Goal: Feedback & Contribution: Contribute content

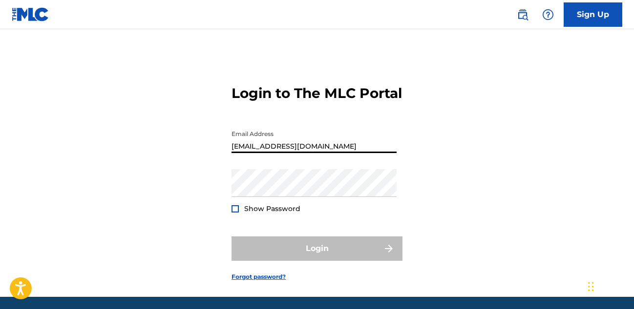
click at [307, 153] on input "[EMAIL_ADDRESS][DOMAIN_NAME]" at bounding box center [313, 139] width 165 height 28
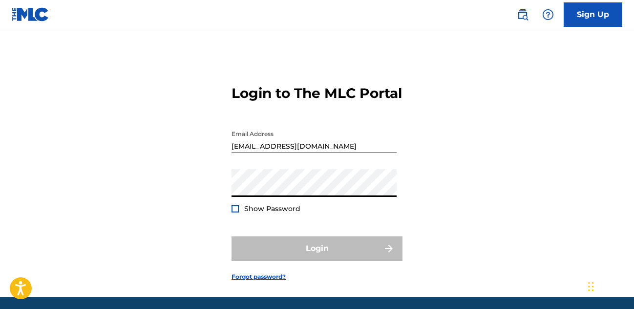
type input "[EMAIL_ADDRESS][DOMAIN_NAME]"
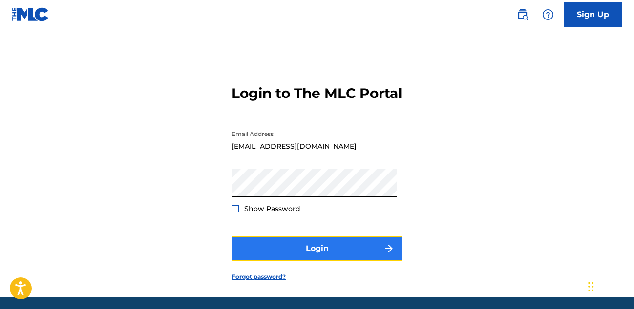
click at [307, 261] on button "Login" at bounding box center [316, 249] width 171 height 24
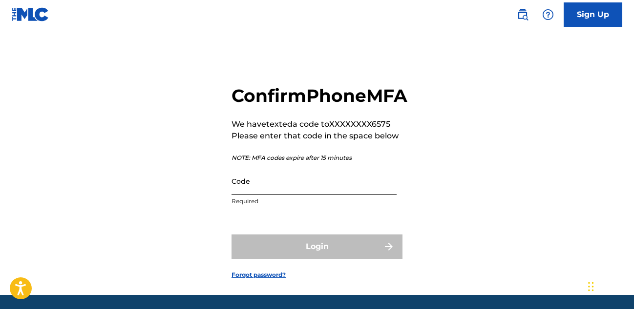
click at [288, 195] on input "Code" at bounding box center [313, 181] width 165 height 28
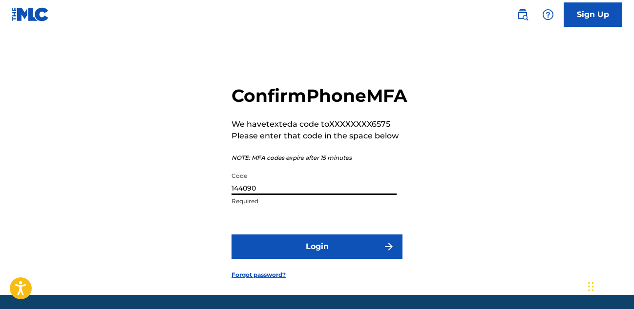
scroll to position [2, 0]
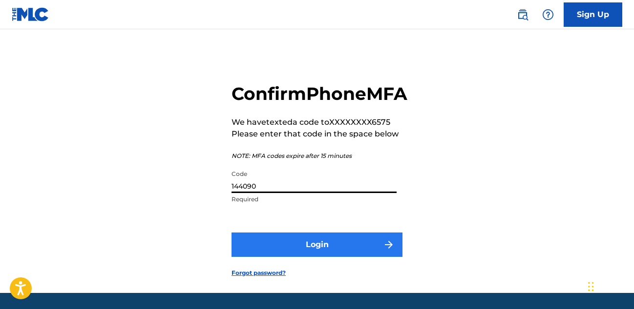
type input "144090"
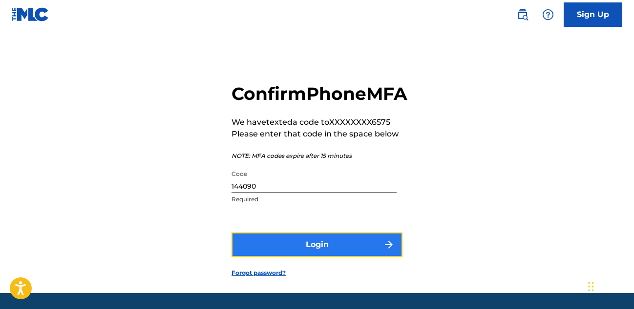
click at [323, 257] on button "Login" at bounding box center [316, 245] width 171 height 24
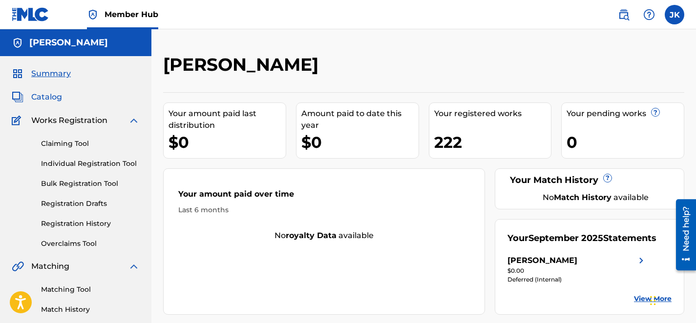
click at [46, 96] on span "Catalog" at bounding box center [46, 97] width 31 height 12
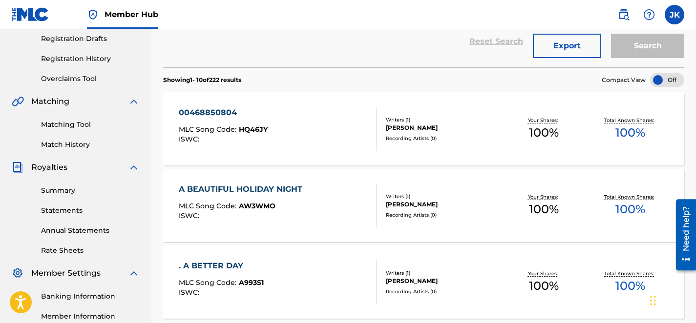
scroll to position [171, 0]
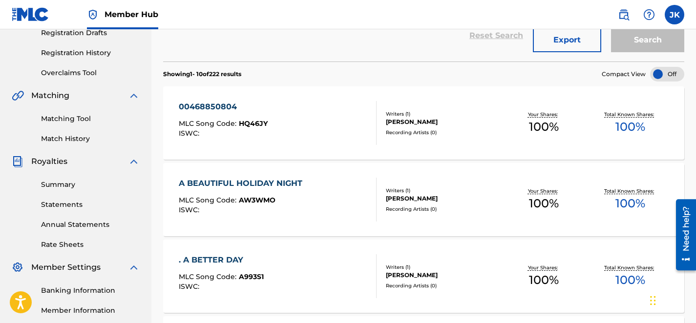
click at [633, 40] on div "Search" at bounding box center [645, 35] width 78 height 35
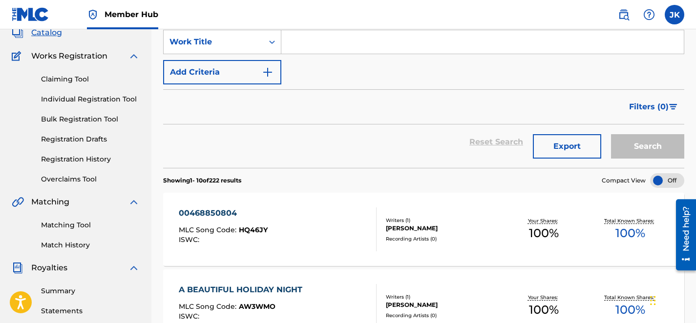
scroll to position [65, 0]
click at [311, 43] on input "Search Form" at bounding box center [482, 41] width 402 height 23
type input "g"
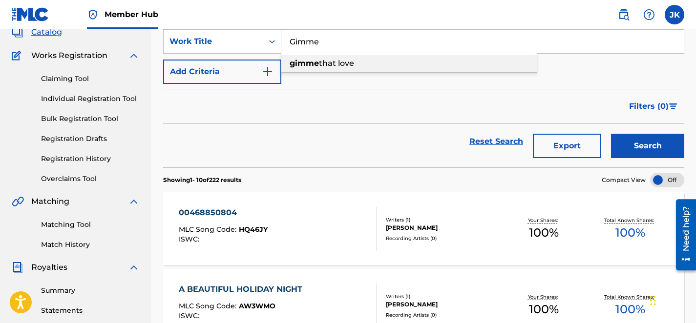
click at [328, 65] on span "that love" at bounding box center [336, 63] width 35 height 9
type input "gimme that love"
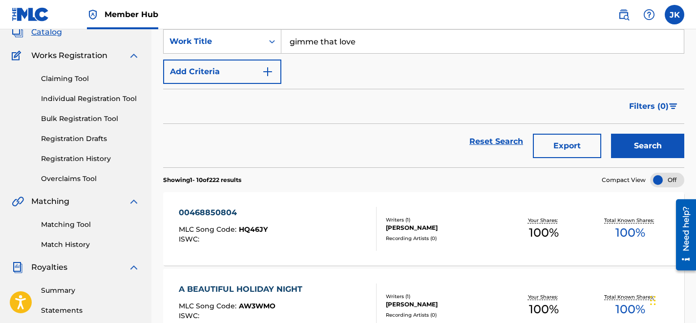
click at [611, 134] on button "Search" at bounding box center [647, 146] width 73 height 24
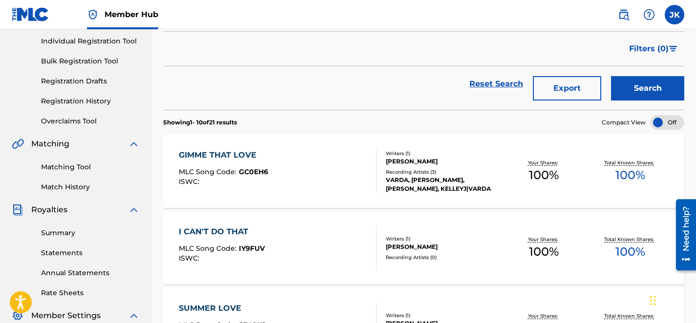
scroll to position [128, 0]
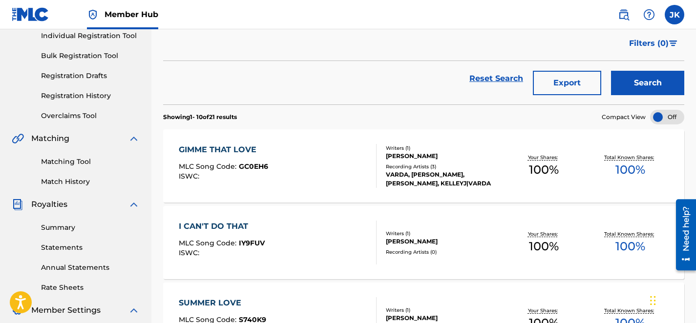
click at [215, 150] on div "GIMME THAT LOVE" at bounding box center [223, 150] width 89 height 12
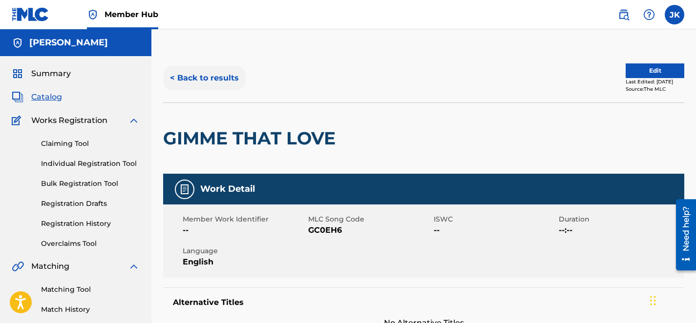
click at [191, 78] on button "< Back to results" at bounding box center [204, 78] width 82 height 24
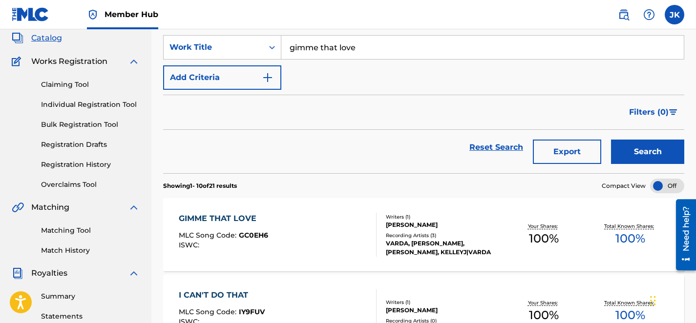
scroll to position [59, 0]
click at [373, 49] on input "gimme that love" at bounding box center [482, 47] width 402 height 23
type input "g"
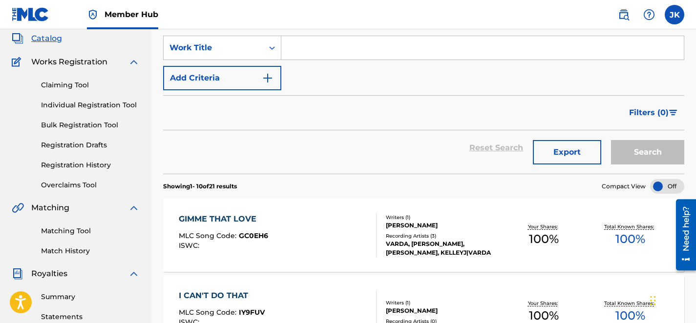
paste input "Aha Aha Aha Bae"
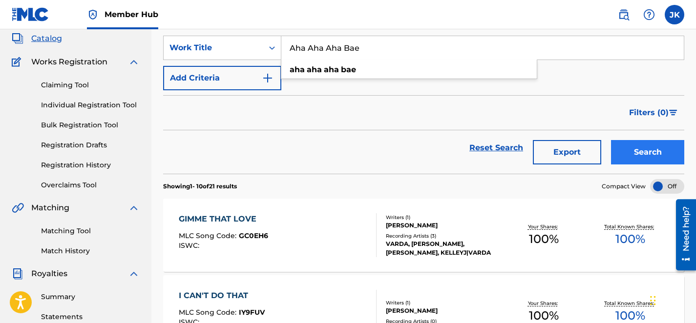
type input "Aha Aha Aha Bae"
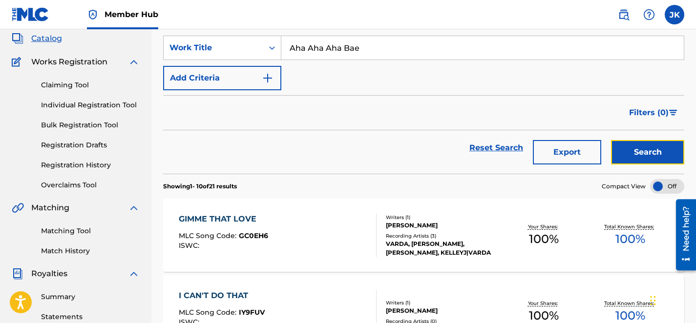
click at [633, 152] on button "Search" at bounding box center [647, 152] width 73 height 24
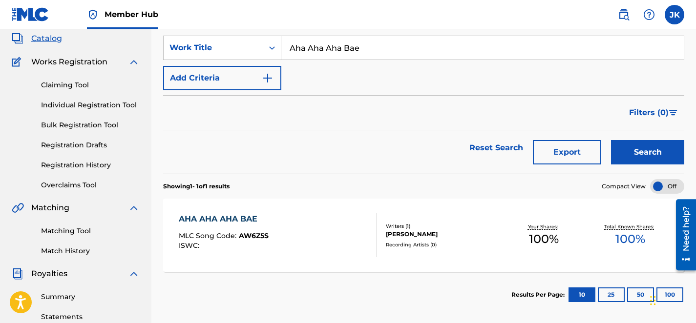
click at [178, 237] on div "AHA AHA AHA BAE MLC Song Code : AW6Z5S ISWC : Writers ( 1 ) [PERSON_NAME] Recor…" at bounding box center [423, 235] width 521 height 73
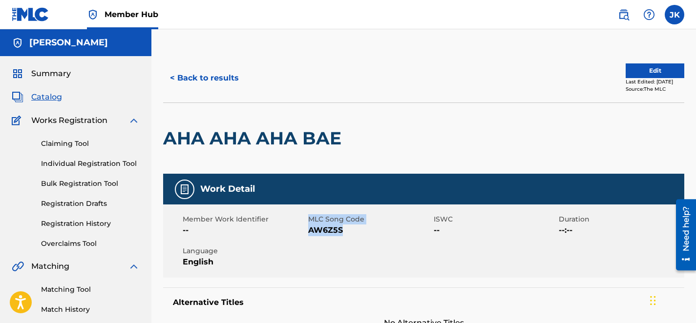
drag, startPoint x: 308, startPoint y: 217, endPoint x: 363, endPoint y: 226, distance: 55.0
click at [363, 226] on div "MLC Song Code AW6Z5S" at bounding box center [370, 225] width 125 height 22
copy div "MLC Song Code AW6Z5S"
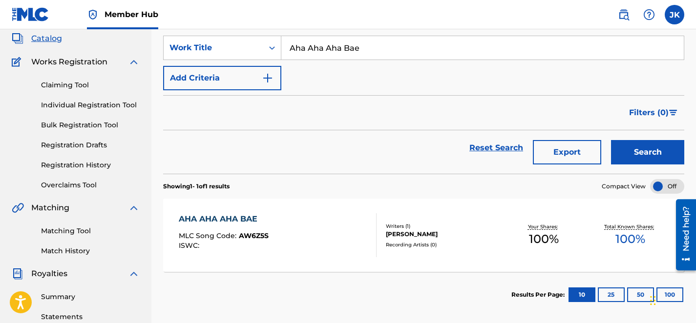
click at [376, 49] on input "Aha Aha Aha Bae" at bounding box center [482, 47] width 402 height 23
type input "A"
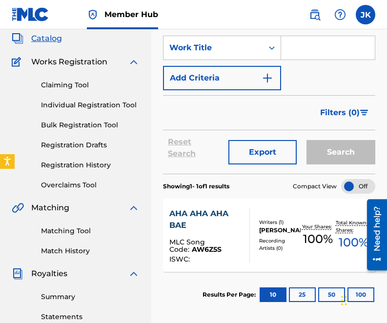
paste input "Please Not Now"
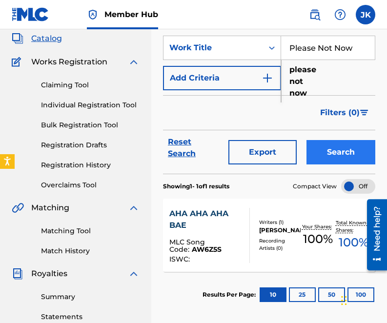
type input "Please Not Now"
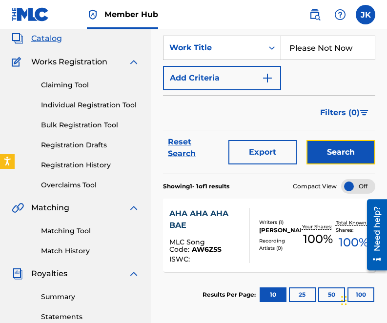
click at [339, 154] on button "Search" at bounding box center [341, 152] width 69 height 24
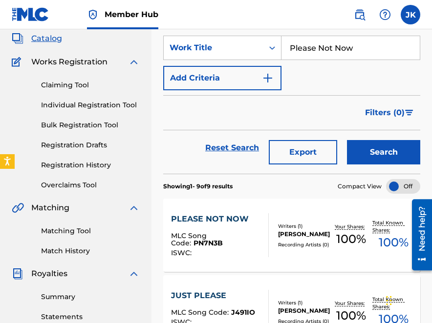
click at [205, 217] on div "PLEASE NOT NOW" at bounding box center [215, 219] width 89 height 12
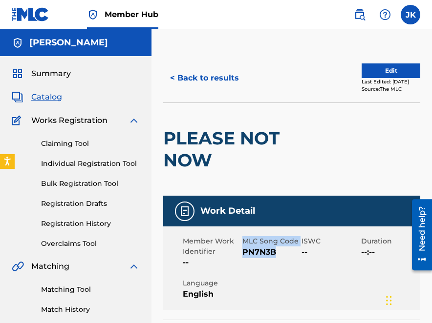
drag, startPoint x: 244, startPoint y: 239, endPoint x: 293, endPoint y: 247, distance: 49.4
click at [293, 247] on div "MLC Song Code PN7N3B" at bounding box center [272, 252] width 60 height 32
copy div "MLC Song Code PN7N3B"
click at [180, 78] on button "< Back to results" at bounding box center [204, 78] width 82 height 24
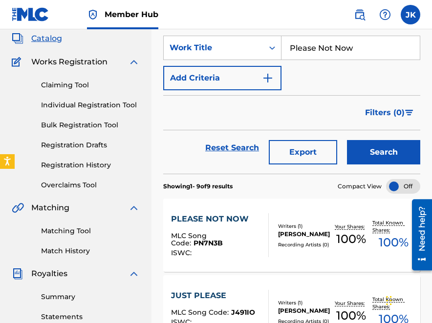
click at [365, 47] on input "Please Not Now" at bounding box center [350, 47] width 138 height 23
type input "P"
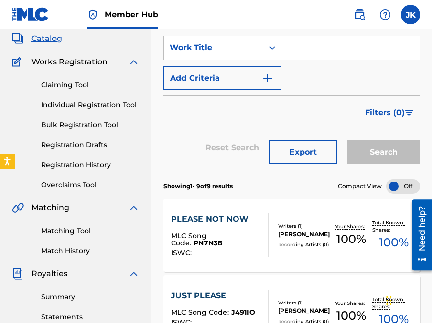
paste input "A Gentle Mood"
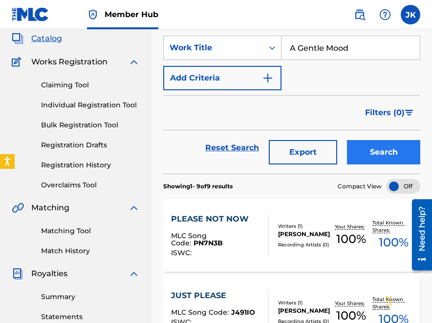
type input "A Gentle Mood"
click at [375, 151] on button "Search" at bounding box center [383, 152] width 73 height 24
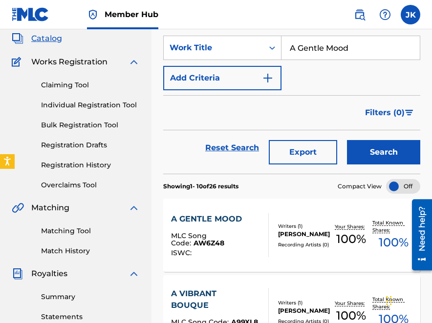
click at [213, 217] on div "A GENTLE MOOD" at bounding box center [215, 219] width 89 height 12
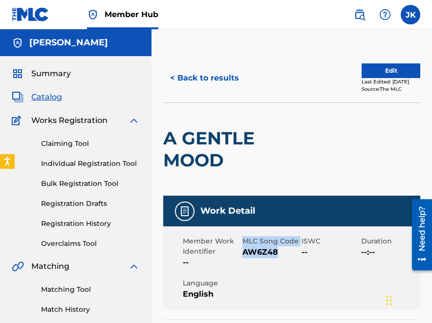
drag, startPoint x: 243, startPoint y: 238, endPoint x: 294, endPoint y: 247, distance: 52.1
click at [294, 247] on div "MLC Song Code AW6Z48" at bounding box center [272, 252] width 60 height 32
copy div "MLC Song Code AW6Z48"
click at [193, 77] on button "< Back to results" at bounding box center [204, 78] width 82 height 24
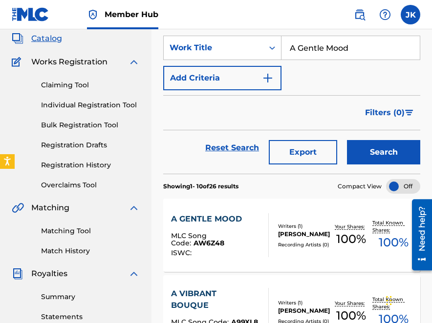
click at [363, 45] on input "A Gentle Mood" at bounding box center [350, 47] width 138 height 23
type input "A"
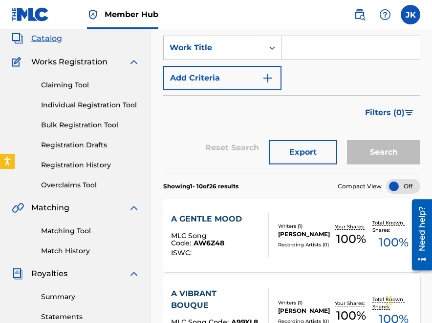
paste input "Trying To Fall In Love You"
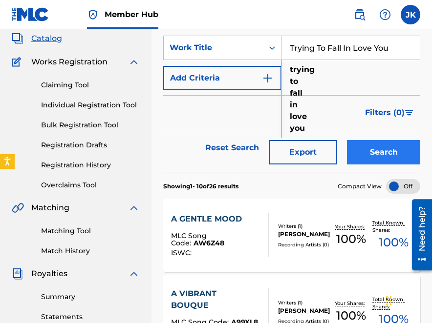
type input "Trying To Fall In Love You"
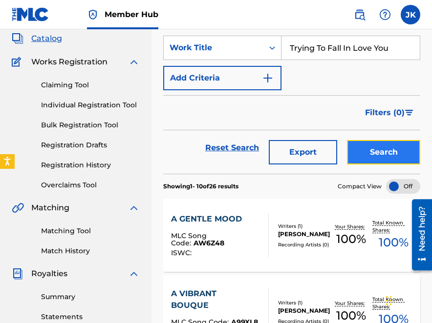
click at [378, 152] on button "Search" at bounding box center [383, 152] width 73 height 24
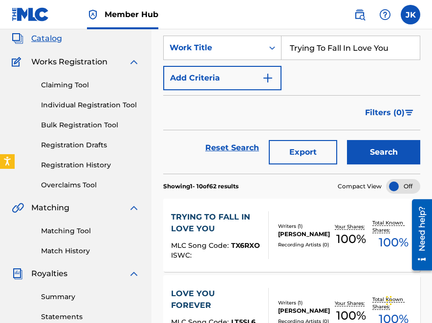
click at [200, 217] on div "TRYING TO FALL IN LOVE YOU" at bounding box center [215, 222] width 89 height 23
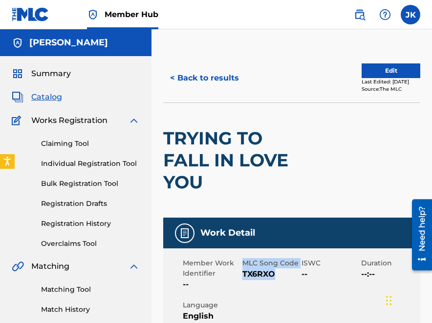
drag, startPoint x: 243, startPoint y: 261, endPoint x: 293, endPoint y: 271, distance: 51.3
click at [293, 271] on div "MLC Song Code TX6RXO" at bounding box center [272, 274] width 60 height 32
copy div "MLC Song Code TX6RXO"
click at [200, 78] on button "< Back to results" at bounding box center [204, 78] width 82 height 24
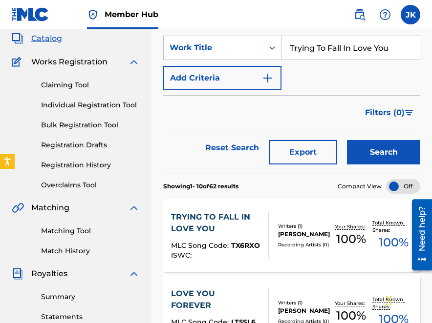
click at [395, 47] on input "Trying To Fall In Love You" at bounding box center [350, 47] width 138 height 23
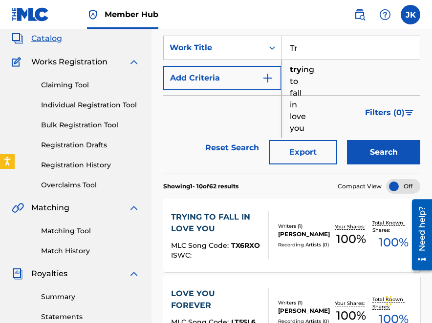
type input "T"
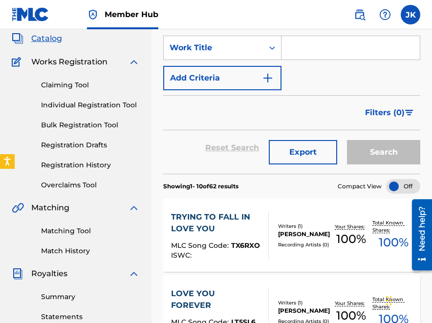
paste input "A Part Of My Heart"
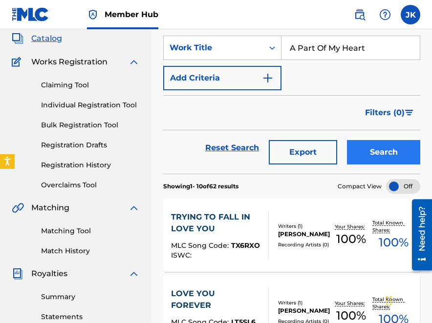
type input "A Part Of My Heart"
click at [381, 153] on button "Search" at bounding box center [383, 152] width 73 height 24
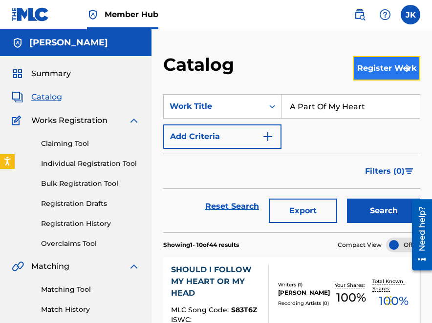
click at [377, 72] on button "Register Work" at bounding box center [385, 68] width 67 height 24
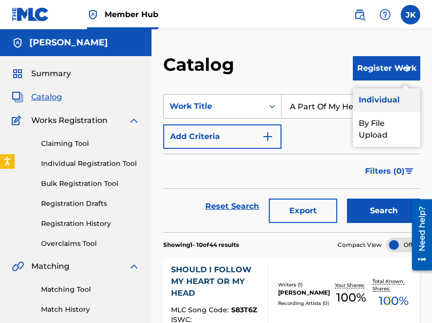
click at [386, 97] on link "Individual" at bounding box center [385, 99] width 67 height 23
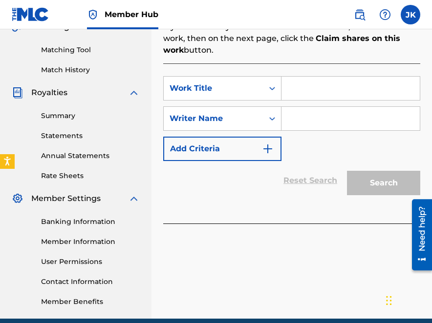
scroll to position [242, 0]
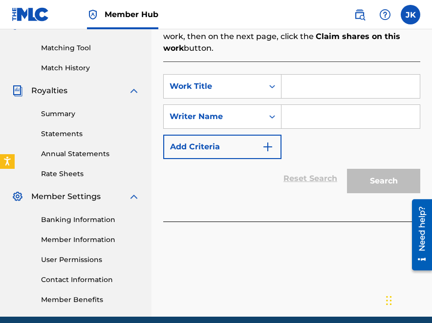
click at [298, 87] on input "Search Form" at bounding box center [350, 86] width 138 height 23
paste input "A Part Of My Heart"
type input "A Part Of My Heart"
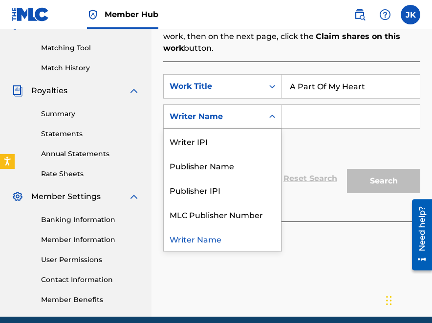
click at [275, 118] on icon "Search Form" at bounding box center [272, 117] width 10 height 10
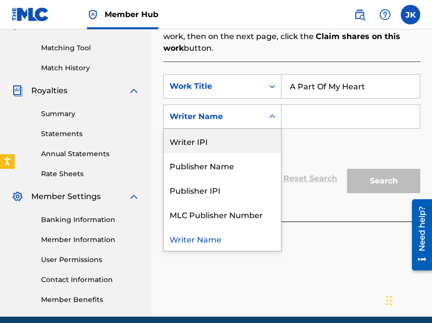
click at [237, 140] on div "Writer IPI" at bounding box center [222, 141] width 117 height 24
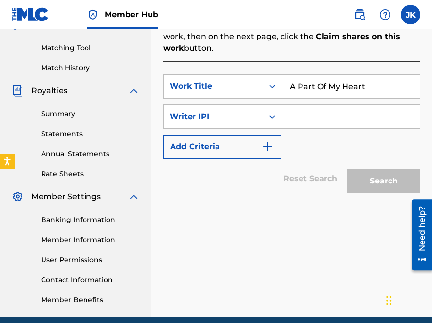
click at [301, 114] on input "Search Form" at bounding box center [350, 116] width 138 height 23
paste input "00468850804"
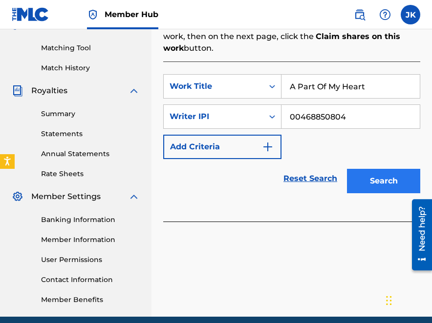
type input "00468850804"
click at [374, 184] on button "Search" at bounding box center [383, 181] width 73 height 24
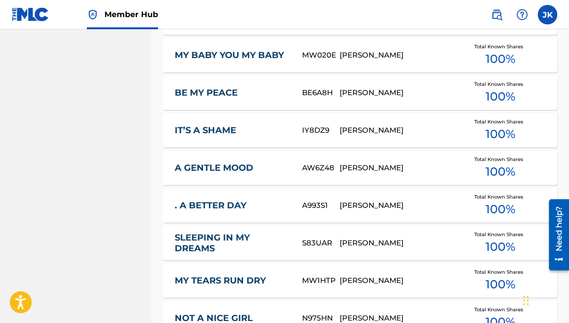
scroll to position [717, 0]
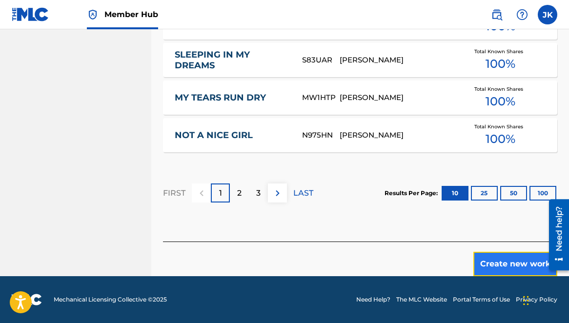
click at [505, 259] on button "Create new work" at bounding box center [515, 264] width 84 height 24
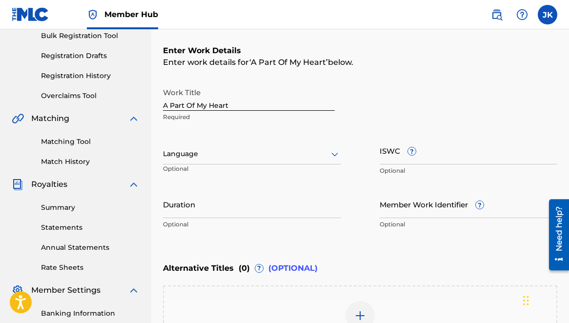
scroll to position [105, 0]
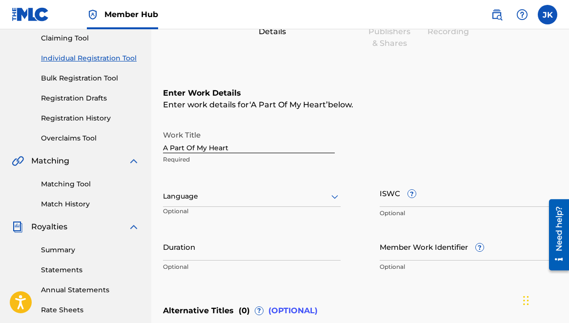
click at [336, 196] on icon at bounding box center [334, 197] width 7 height 4
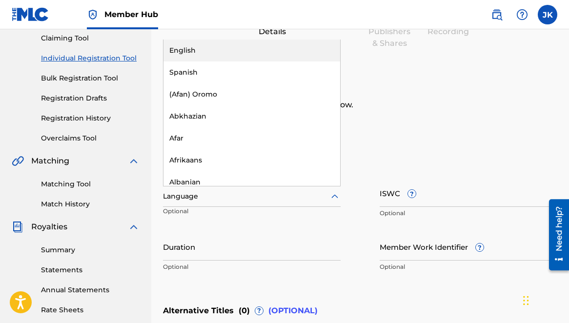
click at [197, 48] on div "English" at bounding box center [252, 51] width 177 height 22
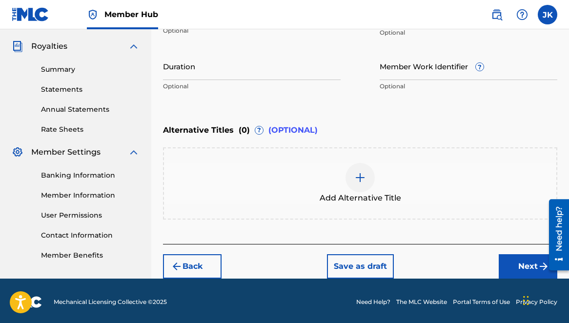
scroll to position [288, 0]
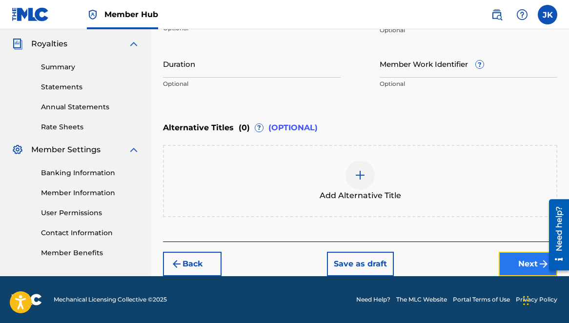
click at [518, 258] on button "Next" at bounding box center [528, 264] width 59 height 24
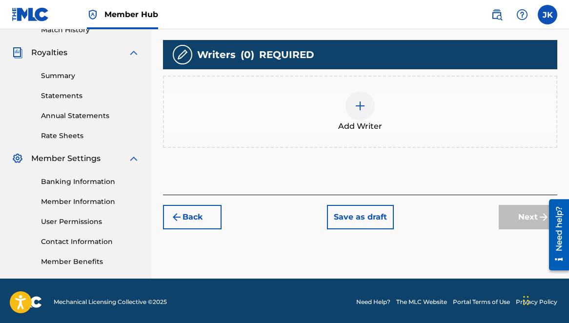
scroll to position [282, 0]
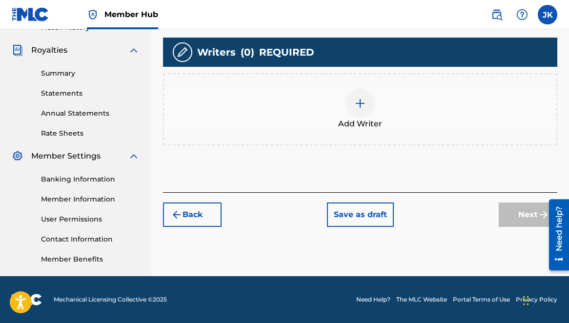
click at [361, 108] on img at bounding box center [360, 104] width 12 height 12
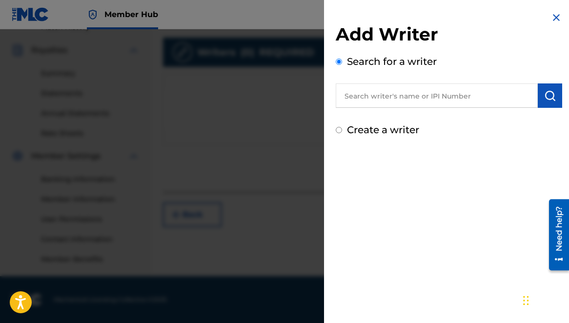
click at [383, 97] on input "text" at bounding box center [437, 95] width 202 height 24
paste input "00468850804"
type input "00468850804"
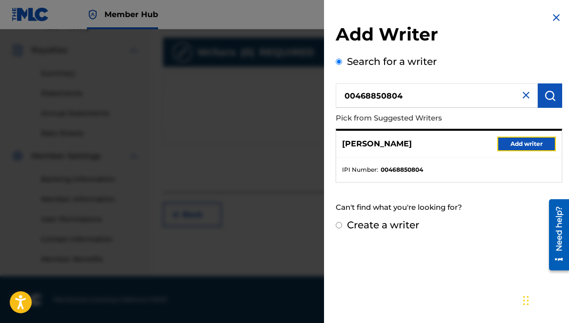
click at [516, 146] on button "Add writer" at bounding box center [526, 144] width 59 height 15
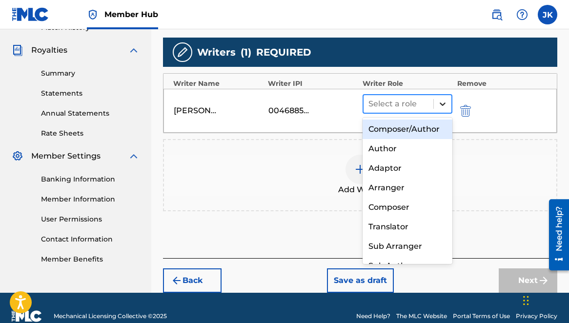
click at [443, 104] on icon at bounding box center [443, 104] width 6 height 3
click at [407, 133] on div "Composer/Author" at bounding box center [408, 130] width 90 height 20
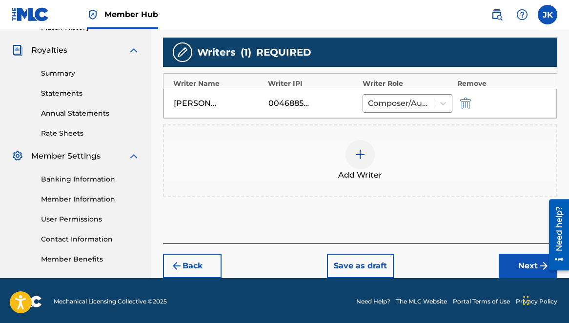
scroll to position [284, 0]
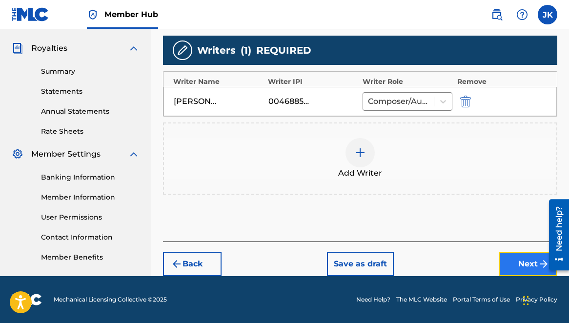
click at [520, 259] on button "Next" at bounding box center [528, 264] width 59 height 24
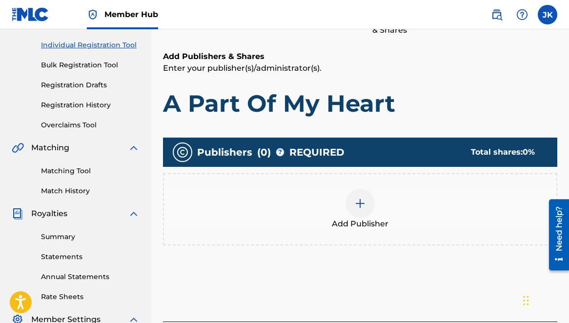
scroll to position [243, 0]
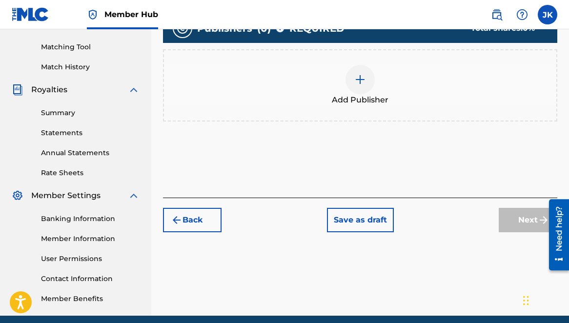
click at [359, 79] on img at bounding box center [360, 80] width 12 height 12
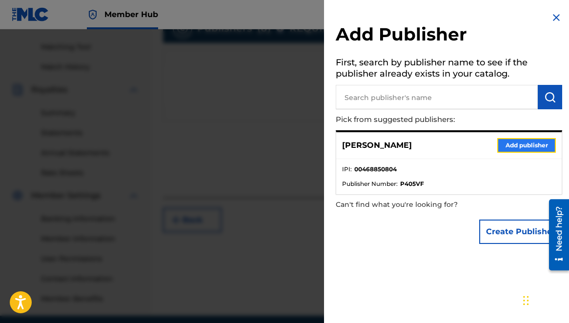
click at [519, 148] on button "Add publisher" at bounding box center [526, 145] width 59 height 15
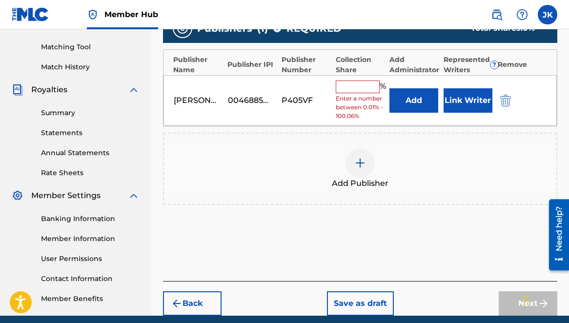
click at [361, 88] on input "text" at bounding box center [358, 87] width 44 height 13
type input "100"
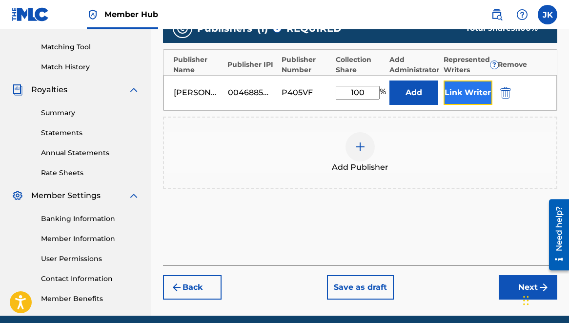
click at [461, 96] on button "Link Writer" at bounding box center [468, 93] width 49 height 24
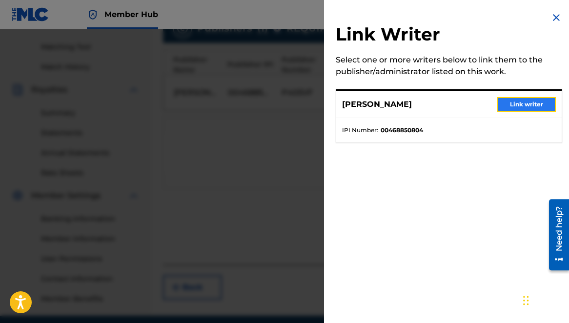
click at [517, 105] on button "Link writer" at bounding box center [526, 104] width 59 height 15
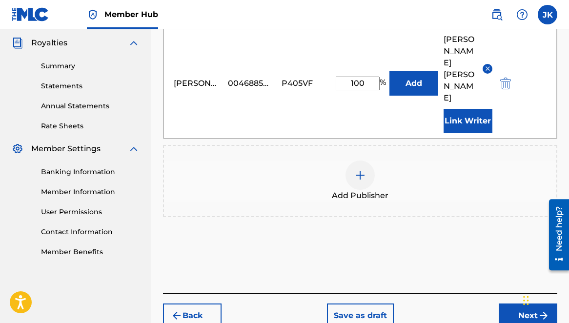
scroll to position [294, 0]
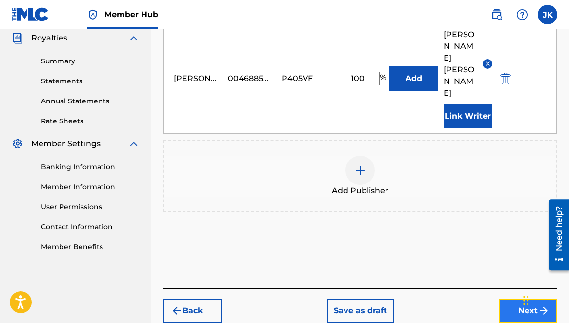
click at [526, 299] on button "Next" at bounding box center [528, 311] width 59 height 24
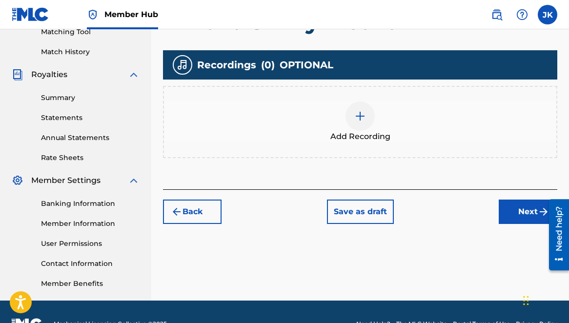
scroll to position [282, 0]
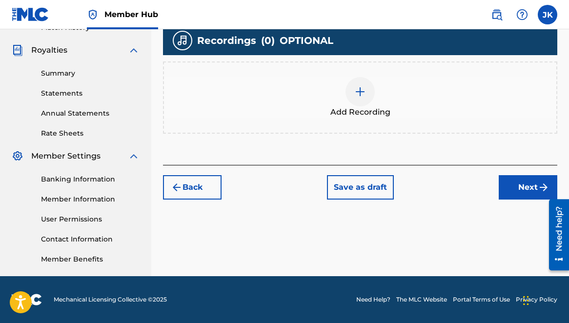
click at [363, 99] on div at bounding box center [360, 91] width 29 height 29
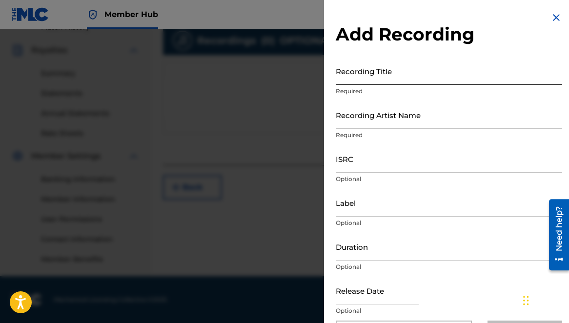
click at [349, 73] on input "Recording Title" at bounding box center [449, 71] width 226 height 28
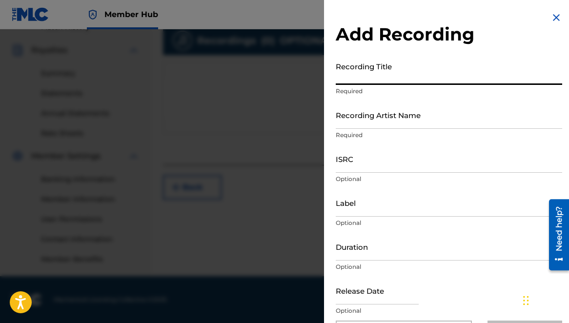
paste input "A Part Of My Heart"
type input "A Part Of My Heart"
click at [427, 118] on input "Recording Artist Name" at bounding box center [449, 115] width 226 height 28
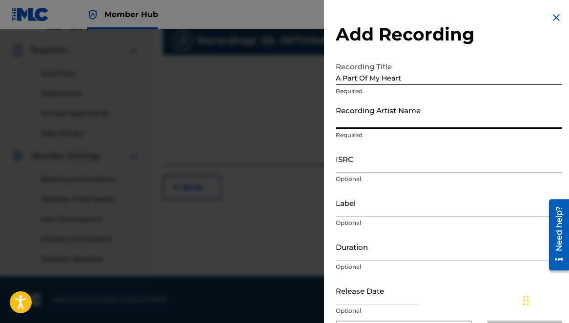
click at [377, 116] on input "Recording Artist Name" at bounding box center [449, 115] width 226 height 28
type input "KELLEYJ"
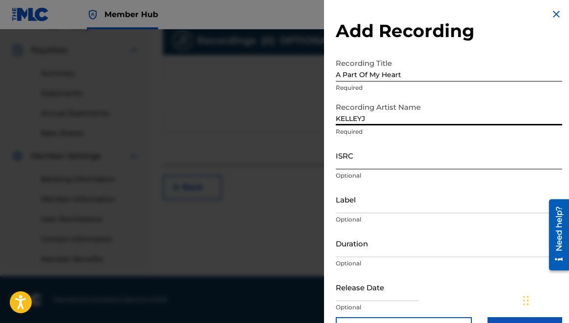
scroll to position [10, 0]
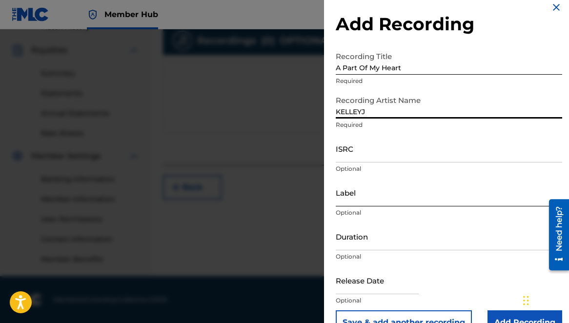
click at [361, 197] on input "Label" at bounding box center [449, 193] width 226 height 28
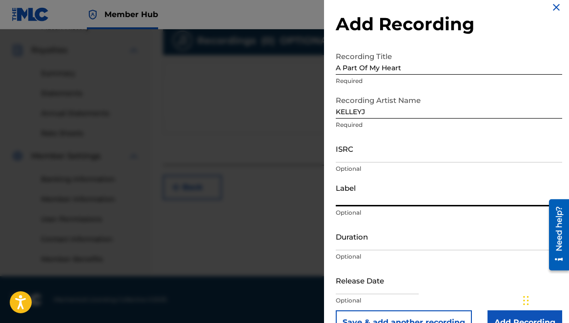
type input "[GEOGRAPHIC_DATA] L.L.C."
click at [351, 153] on input "ISRC" at bounding box center [449, 149] width 226 height 28
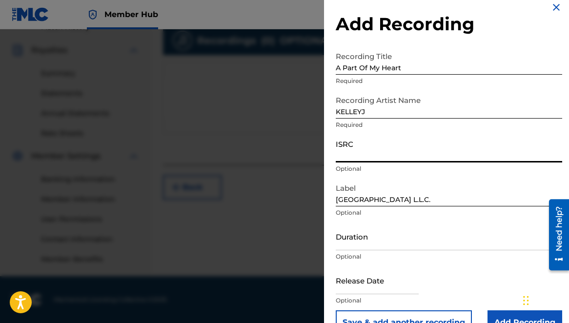
paste input "QZPLR2543075"
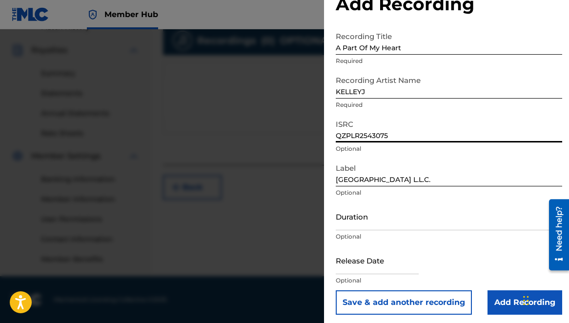
scroll to position [34, 0]
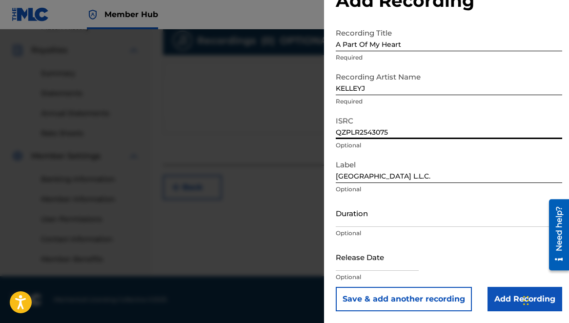
type input "QZPLR2543075"
select select "8"
select select "2025"
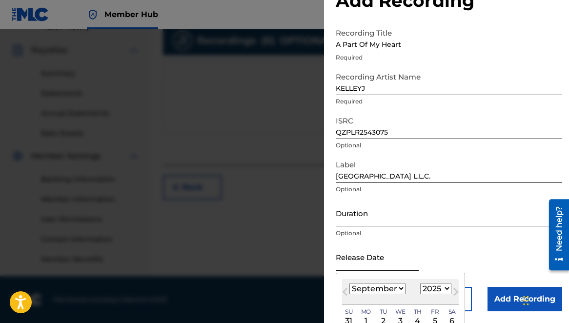
click at [370, 262] on input "text" at bounding box center [377, 257] width 83 height 28
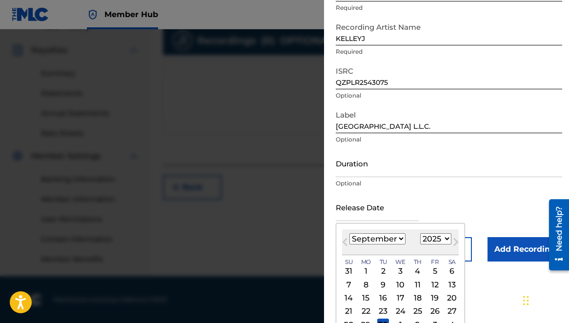
scroll to position [93, 0]
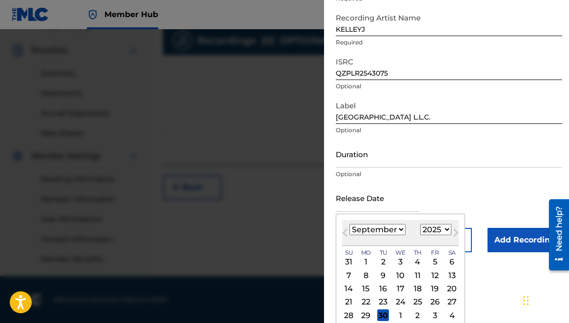
click at [359, 230] on select "January February March April May June July August September October November De…" at bounding box center [377, 229] width 56 height 11
select select "6"
click at [349, 224] on select "January February March April May June July August September October November De…" at bounding box center [377, 229] width 56 height 11
click at [433, 274] on div "11" at bounding box center [435, 275] width 12 height 12
type input "[DATE]"
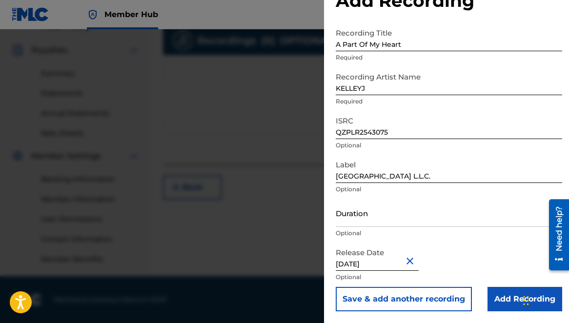
scroll to position [34, 0]
select select "6"
select select "2025"
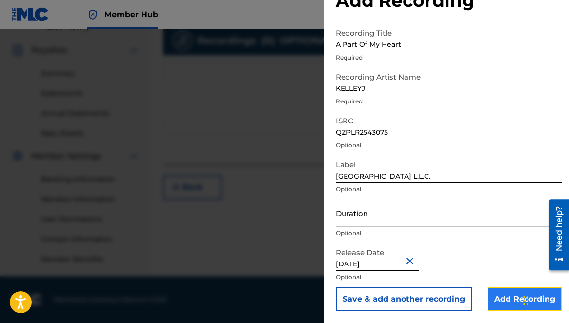
click at [508, 301] on input "Add Recording" at bounding box center [525, 299] width 75 height 24
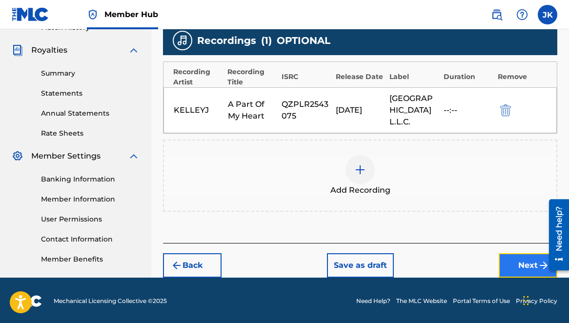
click at [524, 260] on button "Next" at bounding box center [528, 265] width 59 height 24
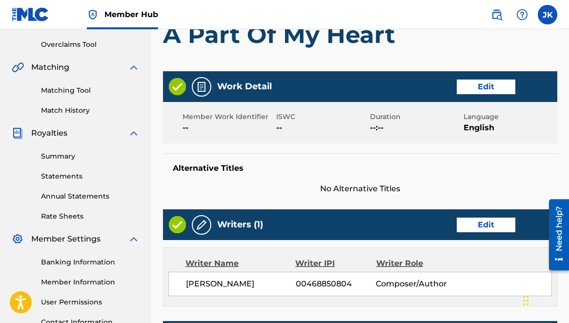
scroll to position [526, 0]
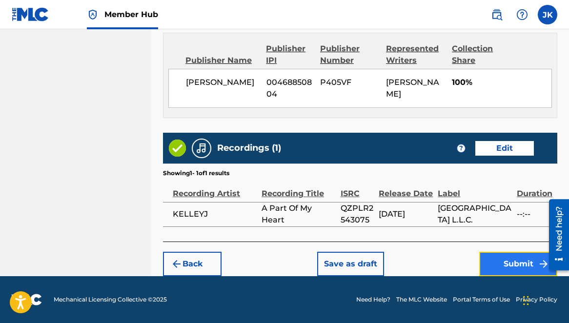
click at [511, 263] on button "Submit" at bounding box center [518, 264] width 78 height 24
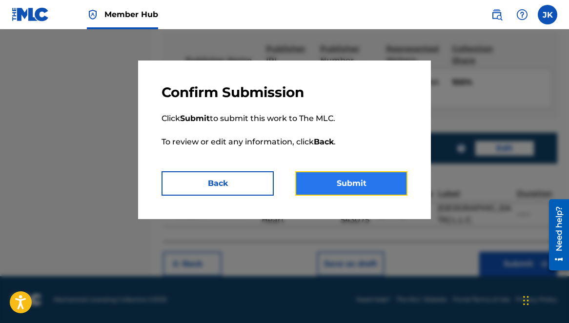
click at [349, 185] on button "Submit" at bounding box center [351, 183] width 112 height 24
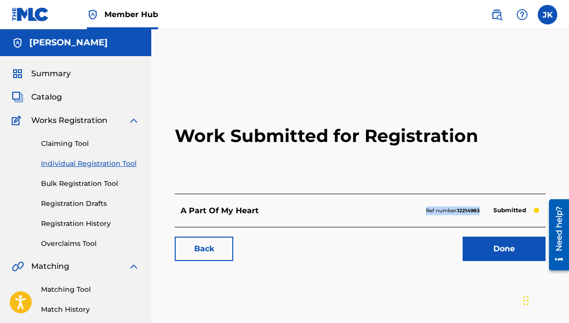
drag, startPoint x: 425, startPoint y: 209, endPoint x: 454, endPoint y: 212, distance: 28.9
click at [482, 212] on div "Ref number: 12214983 Submitted" at bounding box center [483, 211] width 114 height 14
copy p "Ref number: 12214983"
click at [504, 250] on link "Done" at bounding box center [504, 249] width 83 height 24
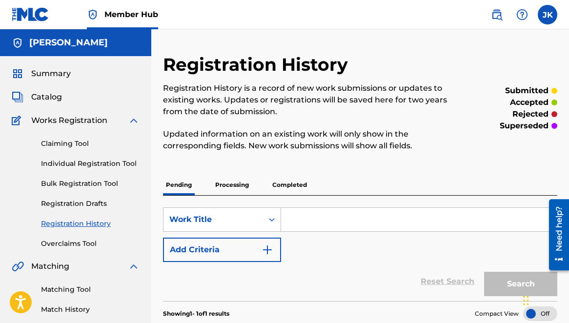
click at [301, 219] on input "Search Form" at bounding box center [419, 219] width 276 height 23
paste input "Iron Rust"
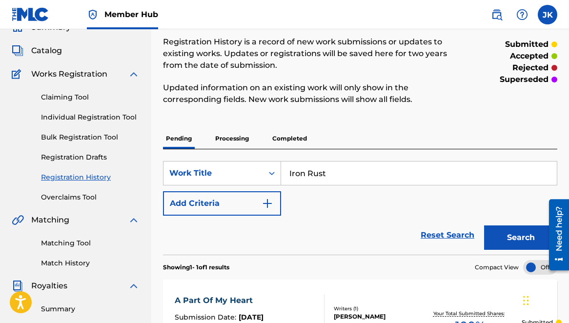
scroll to position [57, 0]
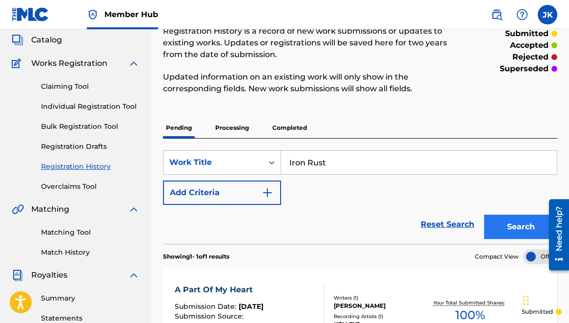
type input "Iron Rust"
click at [520, 226] on button "Search" at bounding box center [520, 227] width 73 height 24
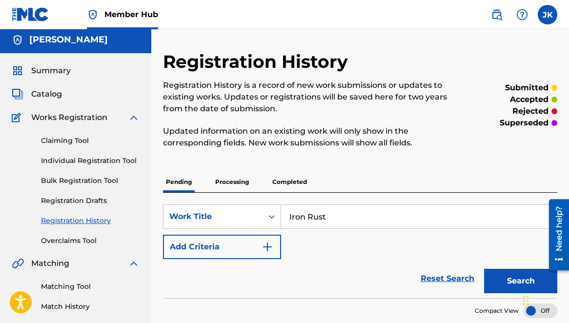
scroll to position [0, 0]
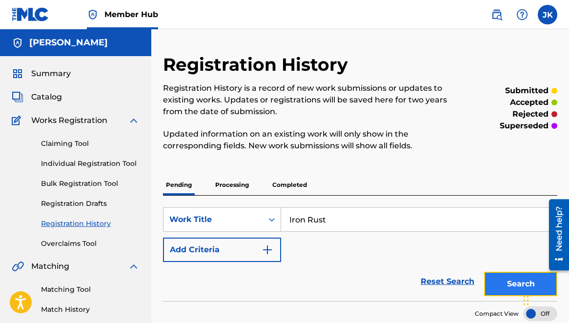
click at [519, 285] on button "Search" at bounding box center [520, 284] width 73 height 24
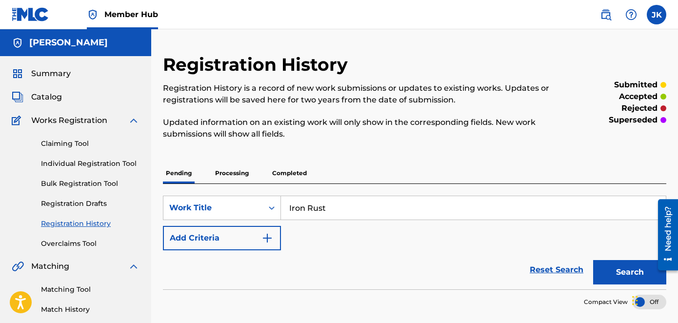
drag, startPoint x: 289, startPoint y: 207, endPoint x: 339, endPoint y: 208, distance: 49.3
click at [341, 208] on input "Iron Rust" at bounding box center [473, 207] width 385 height 23
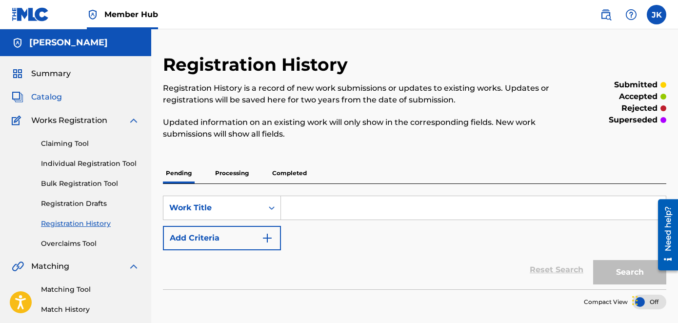
click at [50, 95] on span "Catalog" at bounding box center [46, 97] width 31 height 12
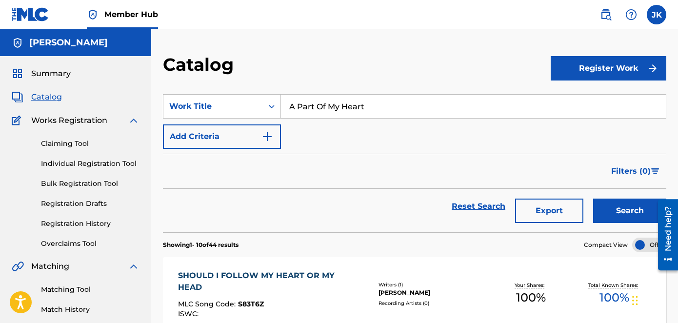
click at [389, 107] on input "A Part Of My Heart" at bounding box center [473, 106] width 385 height 23
type input "A"
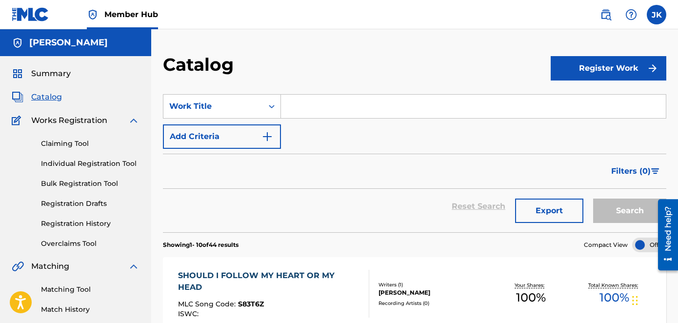
paste input "Iron Rust"
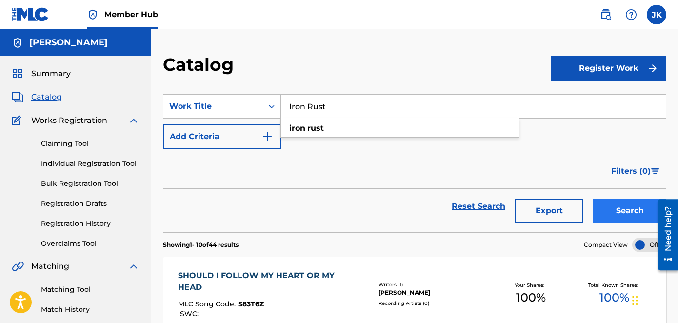
type input "Iron Rust"
click at [619, 215] on button "Search" at bounding box center [630, 211] width 73 height 24
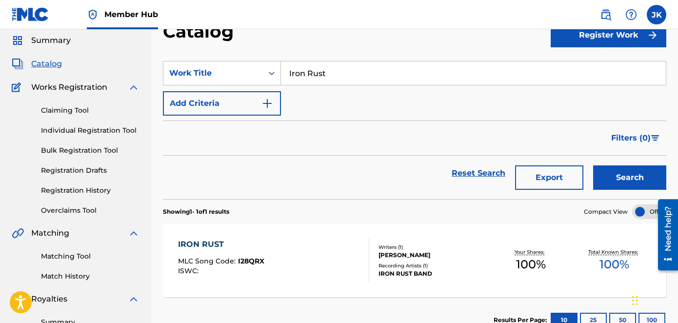
scroll to position [80, 0]
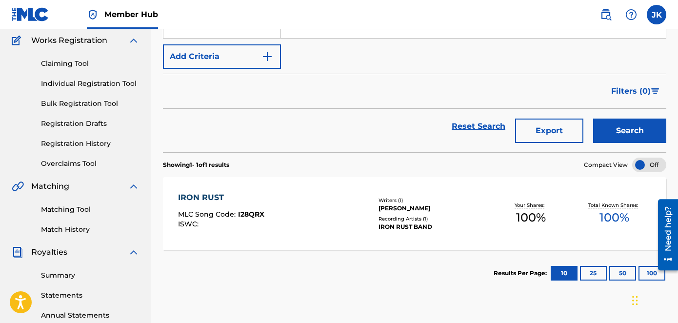
click at [207, 199] on div "IRON RUST" at bounding box center [221, 198] width 86 height 12
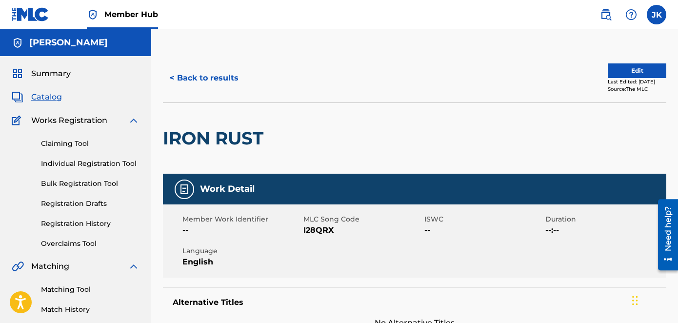
drag, startPoint x: 303, startPoint y: 218, endPoint x: 349, endPoint y: 222, distance: 46.5
click at [352, 221] on span "MLC Song Code" at bounding box center [363, 219] width 119 height 10
drag, startPoint x: 303, startPoint y: 221, endPoint x: 336, endPoint y: 225, distance: 33.0
click at [333, 224] on div "MLC Song Code I28QRX" at bounding box center [364, 225] width 121 height 22
drag, startPoint x: 343, startPoint y: 229, endPoint x: 311, endPoint y: 222, distance: 32.5
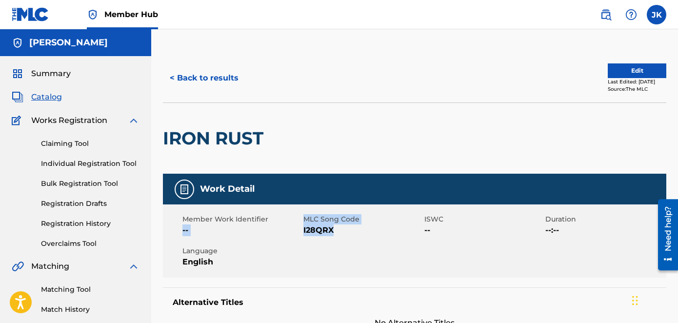
click at [302, 224] on div "Member Work Identifier -- MLC Song Code I28QRX ISWC -- Duration --:-- Language …" at bounding box center [415, 241] width 504 height 73
click at [338, 231] on span "I28QRX" at bounding box center [363, 231] width 119 height 12
drag, startPoint x: 340, startPoint y: 230, endPoint x: 307, endPoint y: 223, distance: 34.1
click at [304, 224] on div "MLC Song Code I28QRX" at bounding box center [364, 225] width 121 height 22
copy div "MLC Song Code I28QRX"
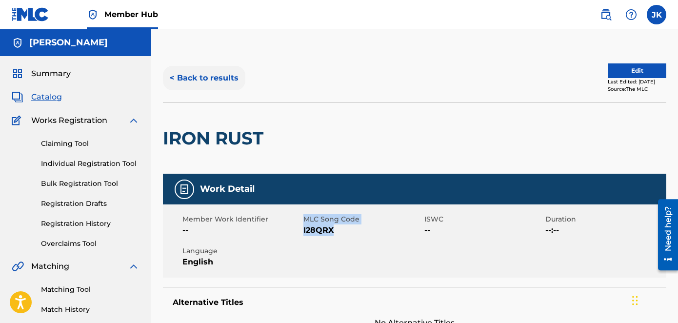
click at [189, 78] on button "< Back to results" at bounding box center [204, 78] width 82 height 24
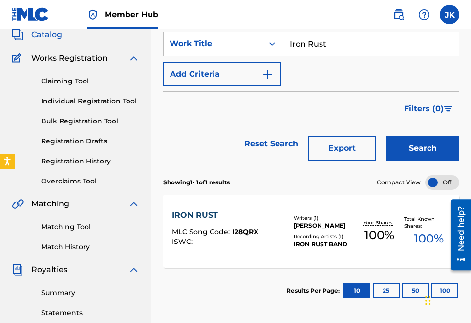
scroll to position [17, 0]
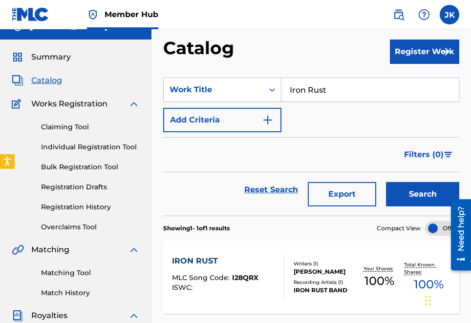
click at [341, 89] on input "Iron Rust" at bounding box center [369, 89] width 177 height 23
type input "I"
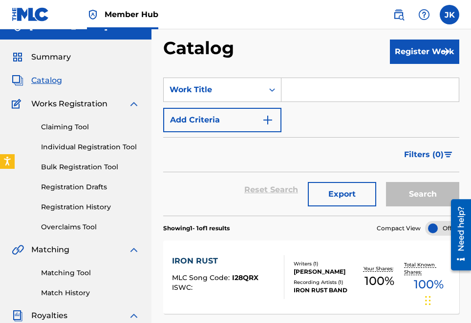
paste input "No Position"
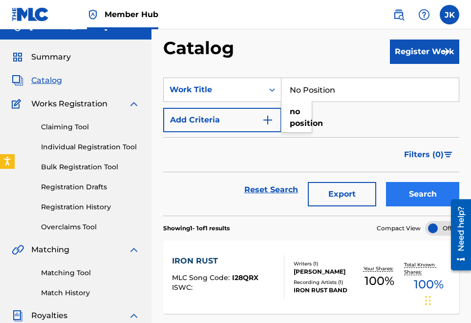
type input "No Position"
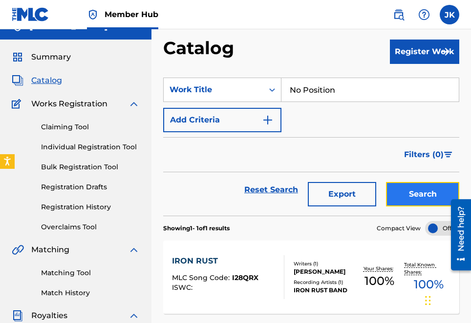
click at [413, 193] on button "Search" at bounding box center [422, 194] width 73 height 24
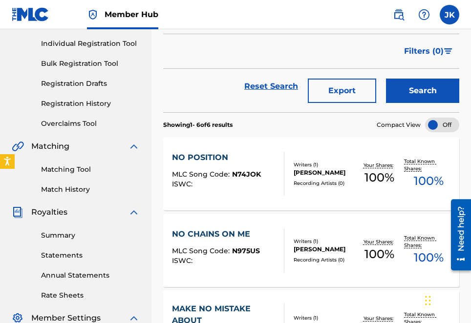
scroll to position [123, 0]
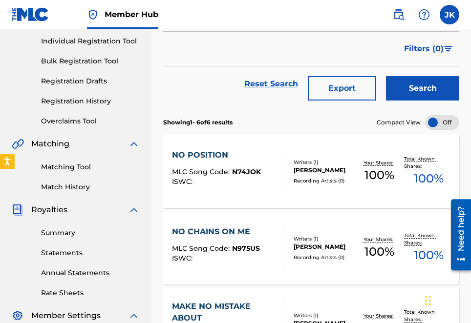
click at [200, 155] on div "NO POSITION" at bounding box center [216, 155] width 89 height 12
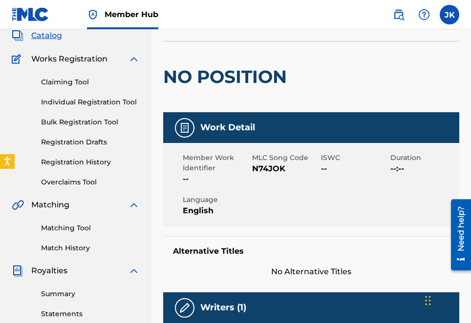
scroll to position [64, 0]
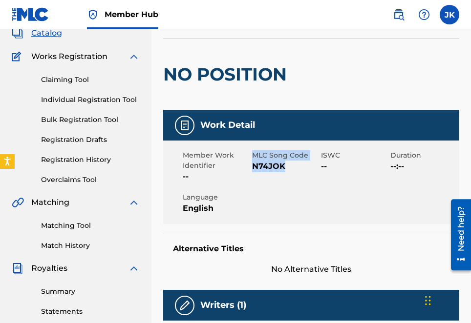
drag, startPoint x: 253, startPoint y: 153, endPoint x: 303, endPoint y: 163, distance: 51.2
click at [303, 163] on div "MLC Song Code N74JOK" at bounding box center [286, 166] width 69 height 32
copy div "MLC Song Code N74JOK"
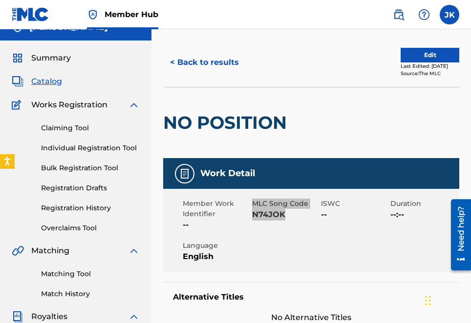
scroll to position [0, 0]
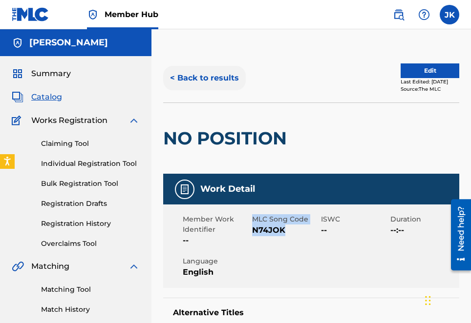
click at [189, 78] on button "< Back to results" at bounding box center [204, 78] width 82 height 24
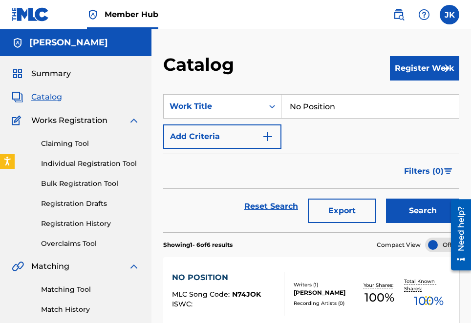
click at [349, 108] on input "No Position" at bounding box center [369, 106] width 177 height 23
type input "N"
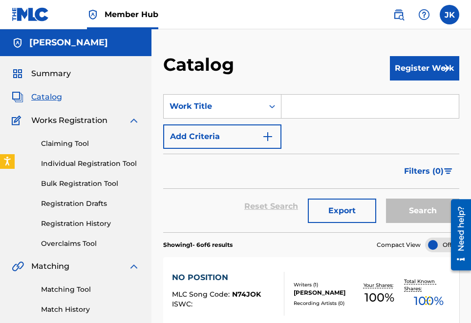
paste input "You Carry Me"
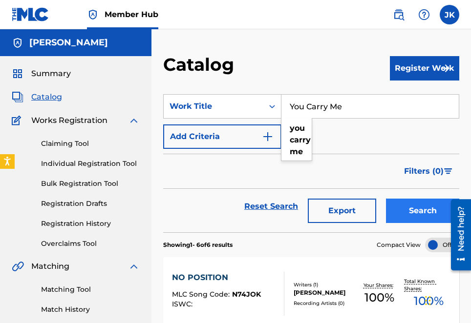
type input "You Carry Me"
click at [412, 212] on button "Search" at bounding box center [422, 211] width 73 height 24
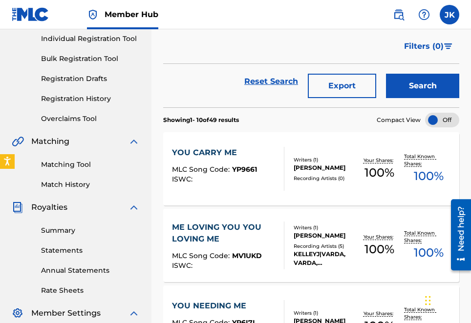
scroll to position [174, 0]
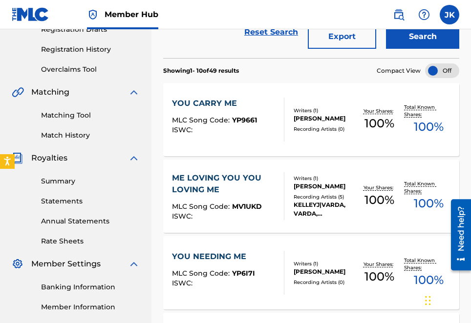
click at [199, 103] on div "YOU CARRY ME" at bounding box center [214, 104] width 85 height 12
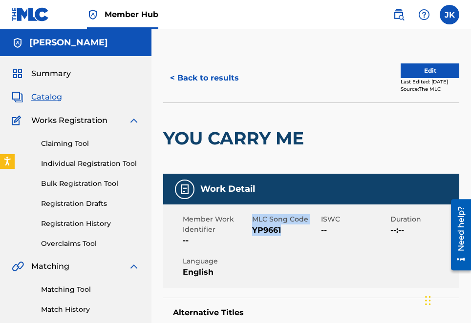
drag, startPoint x: 252, startPoint y: 217, endPoint x: 302, endPoint y: 225, distance: 50.4
click at [302, 225] on div "MLC Song Code YP9661" at bounding box center [286, 230] width 69 height 32
copy div "MLC Song Code YP9661"
click at [203, 79] on button "< Back to results" at bounding box center [204, 78] width 82 height 24
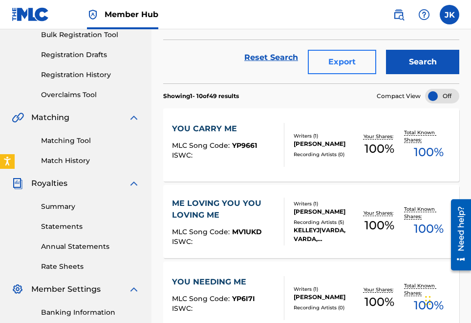
scroll to position [148, 0]
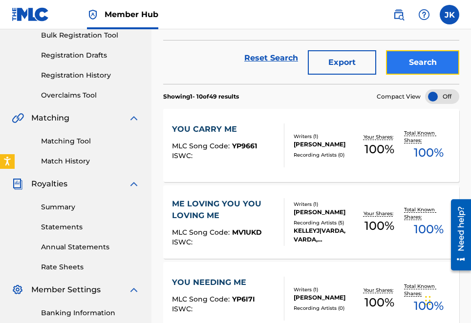
click at [412, 66] on button "Search" at bounding box center [422, 62] width 73 height 24
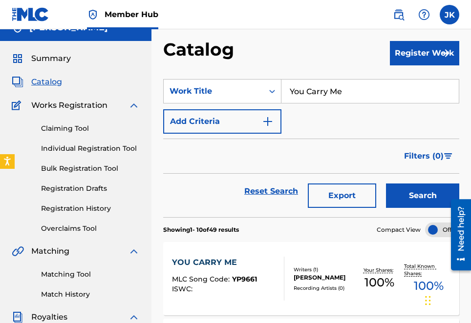
scroll to position [9, 0]
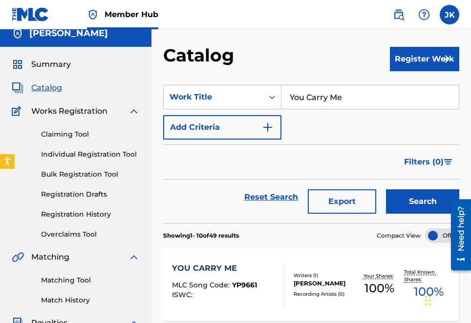
click at [360, 99] on input "You Carry Me" at bounding box center [369, 96] width 177 height 23
type input "Y"
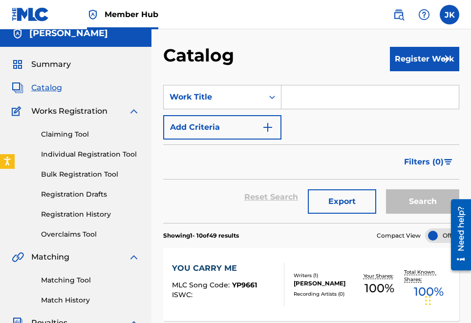
paste input "It's Something About You"
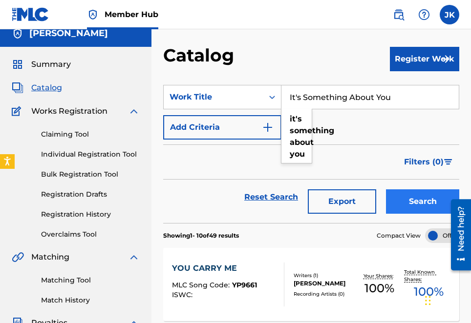
type input "It's Something About You"
click at [415, 200] on button "Search" at bounding box center [422, 201] width 73 height 24
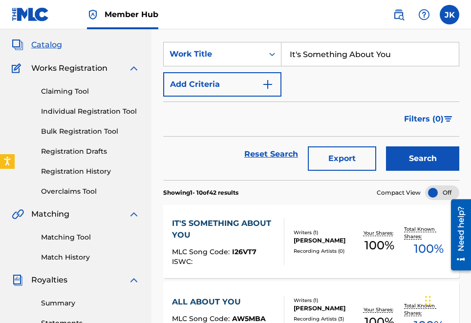
scroll to position [54, 0]
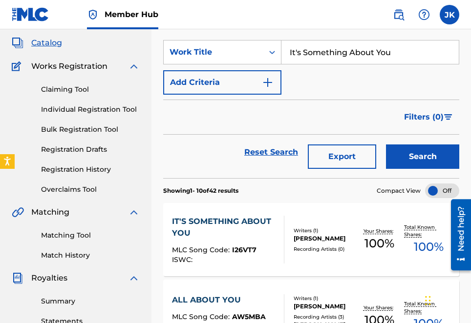
click at [224, 220] on div "IT'S SOMETHING ABOUT YOU" at bounding box center [224, 227] width 104 height 23
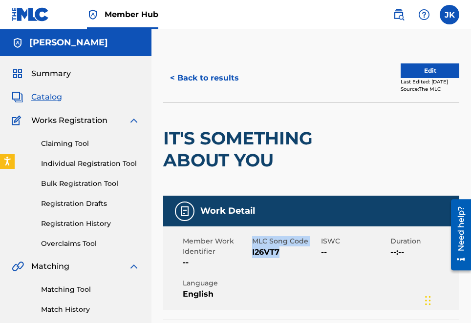
drag, startPoint x: 253, startPoint y: 240, endPoint x: 303, endPoint y: 247, distance: 50.3
click at [303, 247] on div "MLC Song Code I26VT7" at bounding box center [286, 252] width 69 height 32
copy div "MLC Song Code I26VT7"
click at [199, 77] on button "< Back to results" at bounding box center [204, 78] width 82 height 24
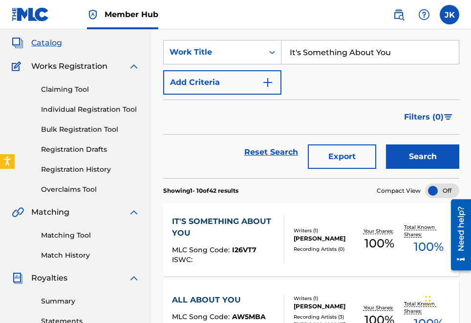
click at [401, 52] on input "It's Something About You" at bounding box center [369, 52] width 177 height 23
type input "I"
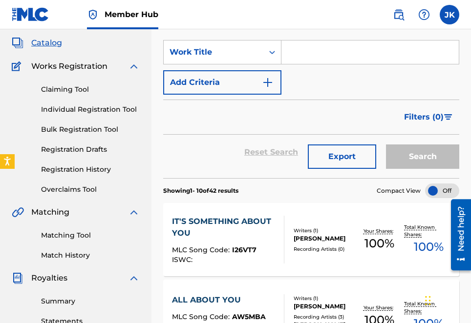
paste input "Sounds Crazy"
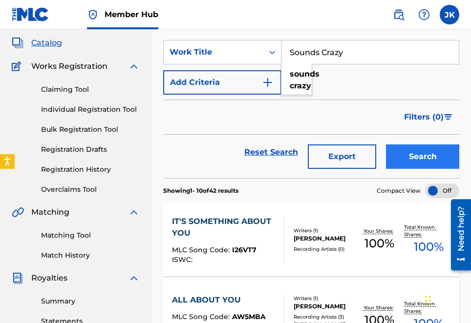
type input "Sounds Crazy"
click at [421, 159] on button "Search" at bounding box center [422, 156] width 73 height 24
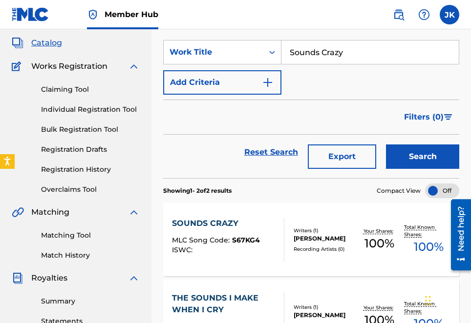
click at [218, 221] on div "SOUNDS CRAZY" at bounding box center [216, 224] width 88 height 12
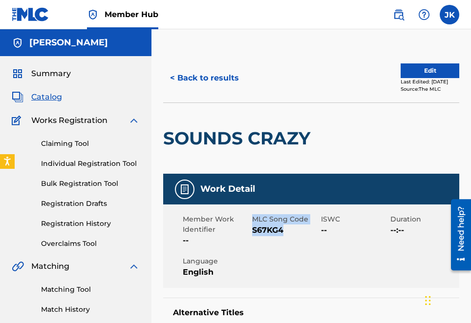
drag, startPoint x: 251, startPoint y: 219, endPoint x: 303, endPoint y: 226, distance: 51.7
click at [303, 226] on div "MLC Song Code S67KG4" at bounding box center [286, 230] width 69 height 32
copy div "MLC Song Code S67KG4"
click at [199, 77] on button "< Back to results" at bounding box center [204, 78] width 82 height 24
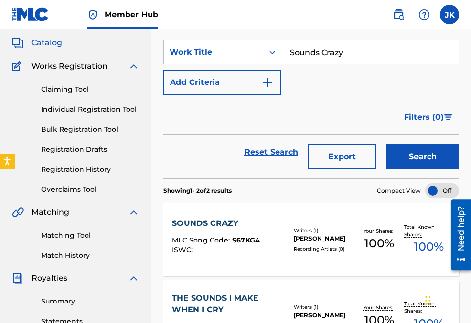
click at [349, 52] on input "Sounds Crazy" at bounding box center [369, 52] width 177 height 23
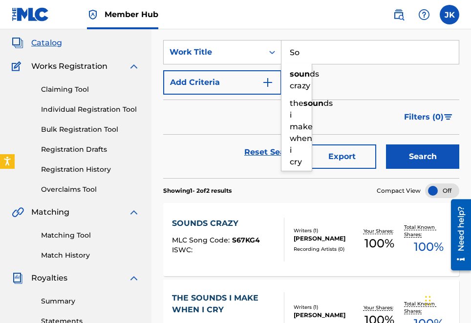
type input "S"
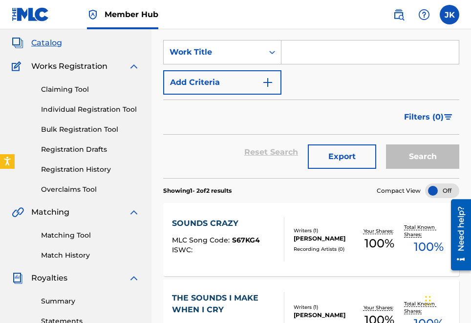
paste input "Conquer Your Life"
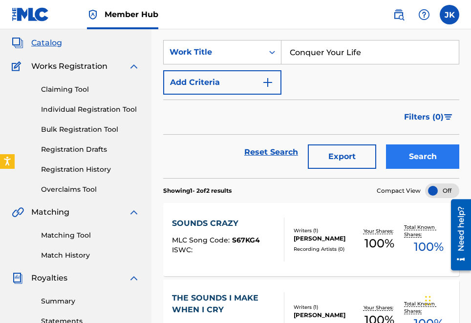
type input "Conquer Your Life"
click at [414, 156] on button "Search" at bounding box center [422, 156] width 73 height 24
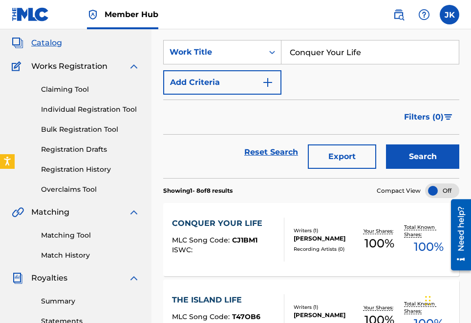
click at [226, 224] on div "CONQUER YOUR LIFE" at bounding box center [219, 224] width 95 height 12
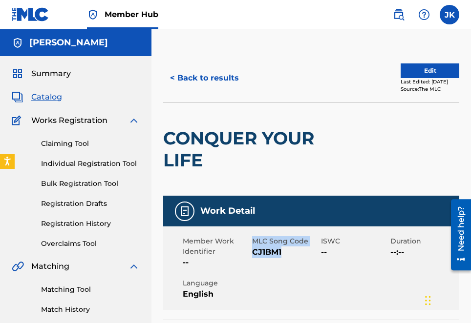
drag, startPoint x: 252, startPoint y: 242, endPoint x: 302, endPoint y: 249, distance: 49.9
click at [303, 250] on div "MLC Song Code CJ1BM1" at bounding box center [286, 252] width 69 height 32
click at [191, 78] on button "< Back to results" at bounding box center [204, 78] width 82 height 24
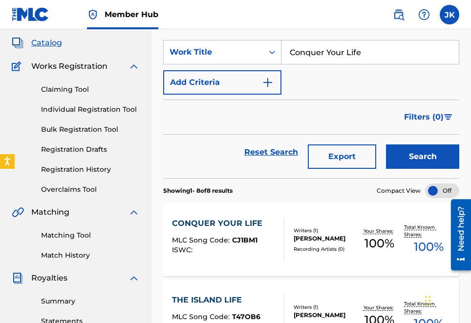
click at [369, 54] on input "Conquer Your Life" at bounding box center [369, 52] width 177 height 23
type input "C"
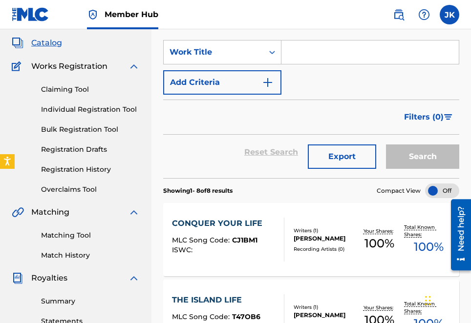
paste input "We'll Never Fail"
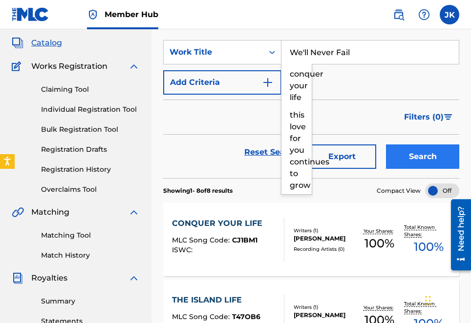
type input "We'll Never Fail"
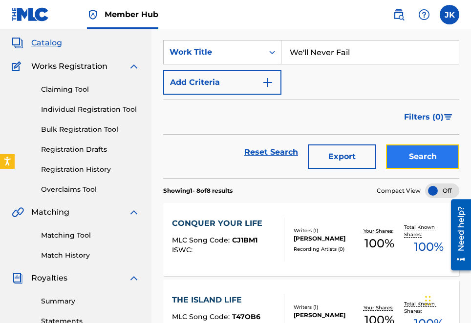
click at [418, 158] on button "Search" at bounding box center [422, 156] width 73 height 24
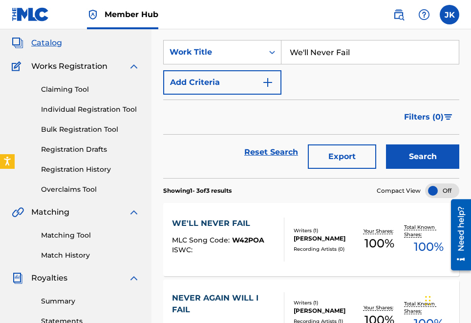
click at [220, 222] on div "WE'LL NEVER FAIL" at bounding box center [218, 224] width 92 height 12
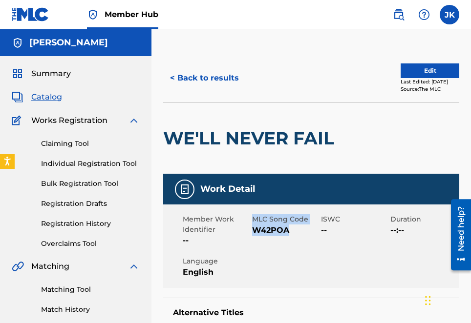
drag, startPoint x: 252, startPoint y: 217, endPoint x: 302, endPoint y: 226, distance: 50.6
click at [302, 226] on div "MLC Song Code W42POA" at bounding box center [286, 230] width 69 height 32
click at [195, 77] on button "< Back to results" at bounding box center [204, 78] width 82 height 24
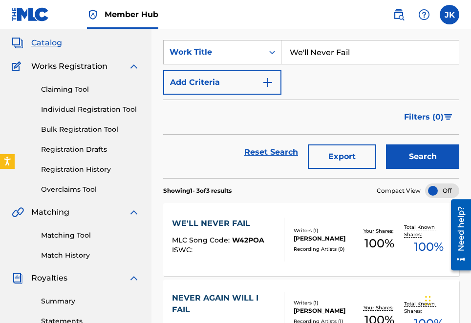
click at [368, 50] on input "We'll Never Fail" at bounding box center [369, 52] width 177 height 23
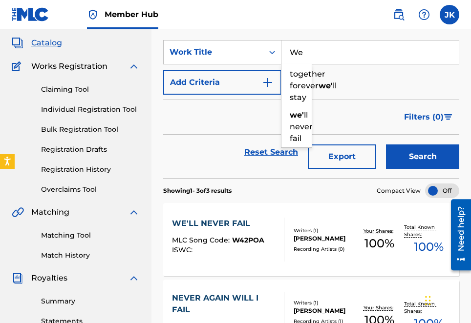
type input "W"
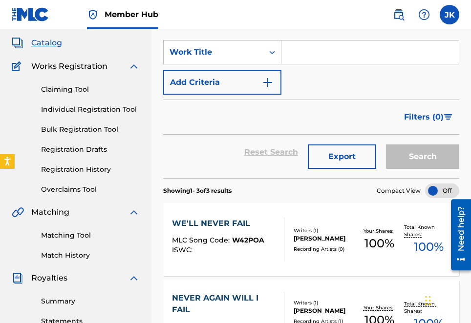
paste input "When You Have No Hope"
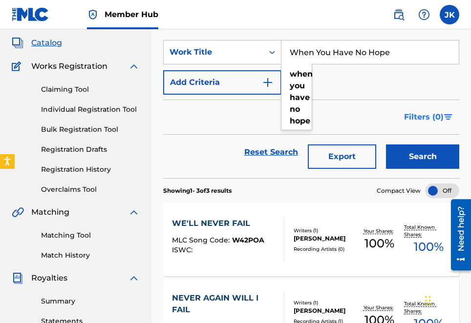
type input "When You Have No Hope"
click at [412, 120] on span "Filters ( 0 )" at bounding box center [424, 117] width 40 height 12
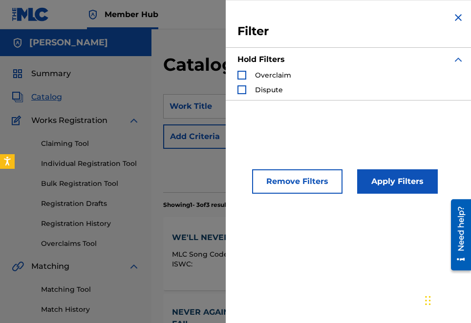
click at [454, 19] on img "Search Form" at bounding box center [458, 18] width 12 height 12
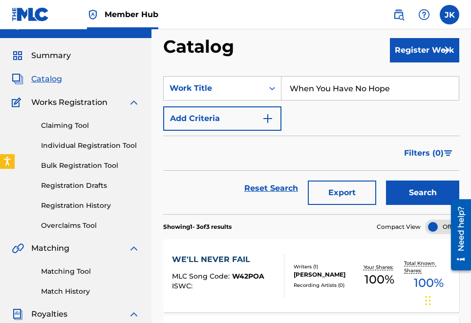
scroll to position [20, 0]
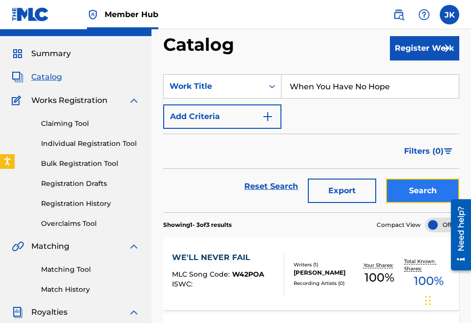
click at [413, 195] on button "Search" at bounding box center [422, 191] width 73 height 24
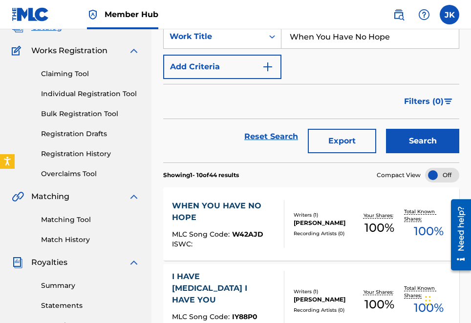
scroll to position [76, 0]
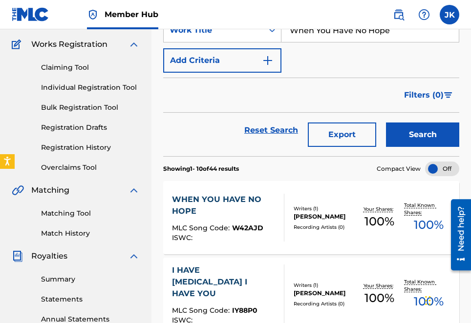
click at [200, 199] on div "WHEN YOU HAVE NO HOPE" at bounding box center [224, 205] width 104 height 23
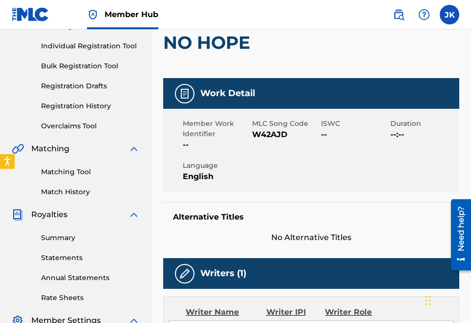
scroll to position [117, 0]
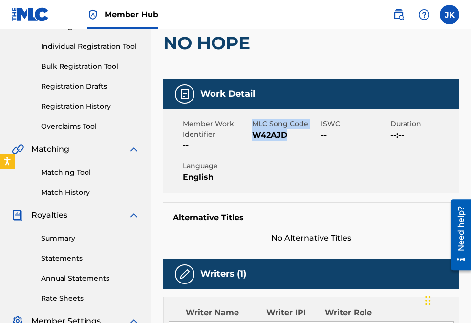
drag, startPoint x: 252, startPoint y: 123, endPoint x: 290, endPoint y: 132, distance: 39.2
click at [304, 131] on div "MLC Song Code W42AJD" at bounding box center [286, 135] width 69 height 32
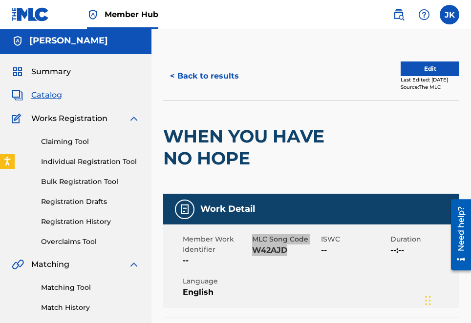
scroll to position [0, 0]
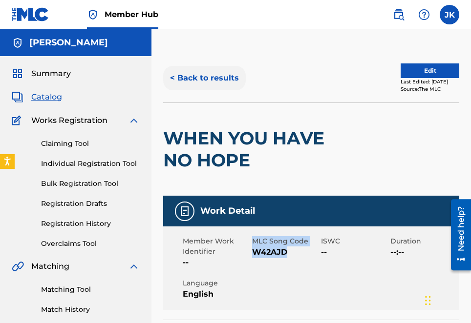
click at [196, 76] on button "< Back to results" at bounding box center [204, 78] width 82 height 24
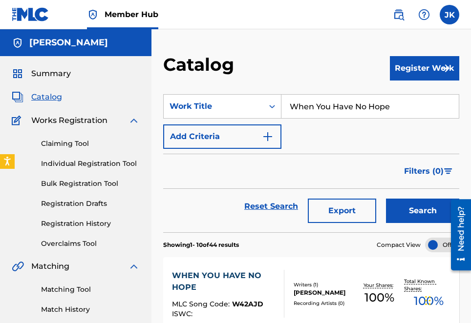
click at [405, 108] on input "When You Have No Hope" at bounding box center [369, 106] width 177 height 23
type input "W"
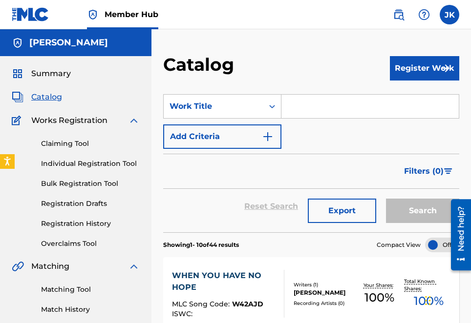
paste input "E.B.T."
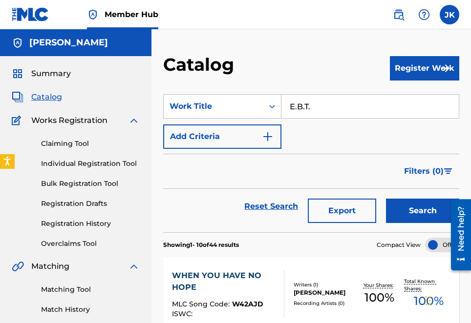
type input "E.B.T."
click at [386, 199] on button "Search" at bounding box center [422, 211] width 73 height 24
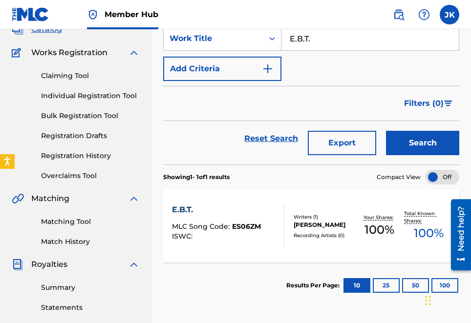
scroll to position [73, 0]
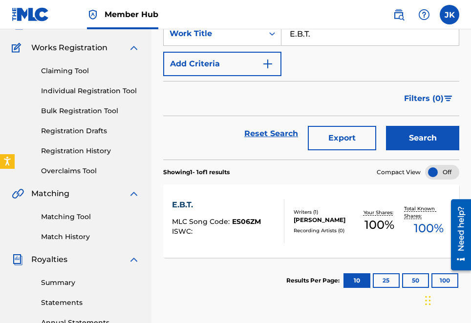
click at [185, 206] on div "E.B.T." at bounding box center [216, 205] width 89 height 12
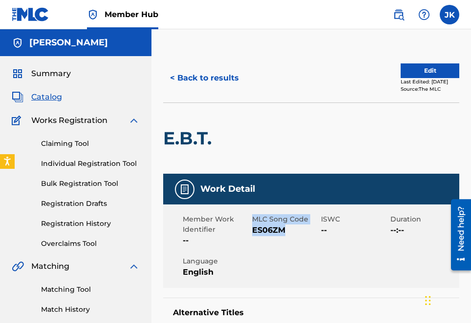
drag, startPoint x: 251, startPoint y: 217, endPoint x: 304, endPoint y: 225, distance: 53.4
click at [304, 225] on div "MLC Song Code ES06ZM" at bounding box center [286, 230] width 69 height 32
click at [191, 79] on button "< Back to results" at bounding box center [204, 78] width 82 height 24
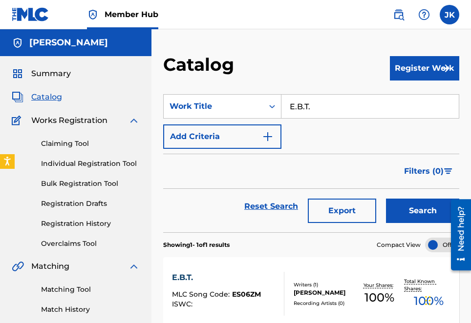
click at [323, 105] on input "E.B.T." at bounding box center [369, 106] width 177 height 23
type input "E"
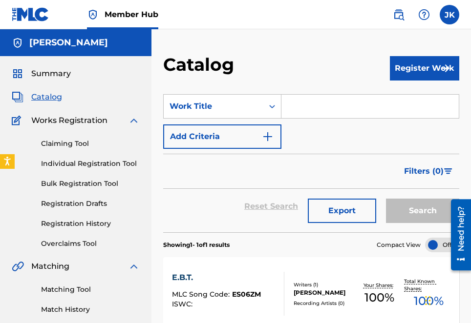
paste input "Through Every Heartbeat"
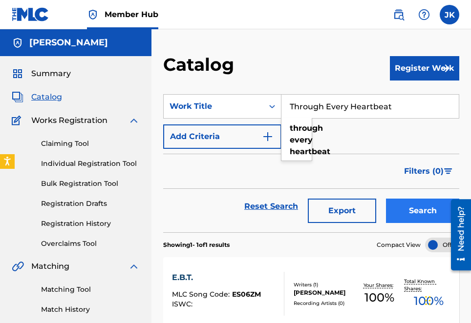
type input "Through Every Heartbeat"
click at [424, 215] on button "Search" at bounding box center [422, 211] width 73 height 24
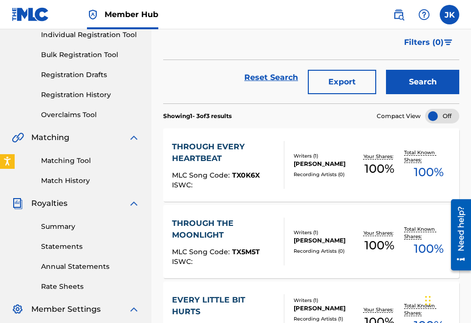
scroll to position [137, 0]
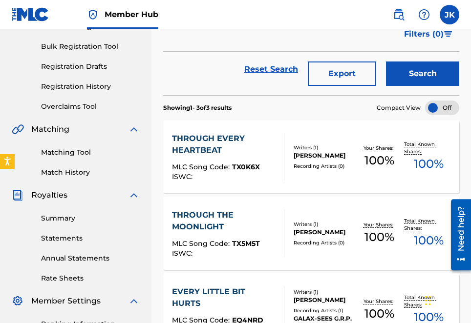
click at [190, 137] on div "THROUGH EVERY HEARTBEAT" at bounding box center [224, 144] width 104 height 23
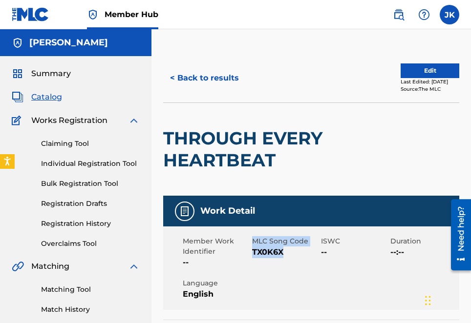
drag, startPoint x: 252, startPoint y: 240, endPoint x: 301, endPoint y: 247, distance: 49.8
click at [301, 247] on div "MLC Song Code TX0K6X" at bounding box center [286, 252] width 69 height 32
click at [189, 80] on button "< Back to results" at bounding box center [204, 78] width 82 height 24
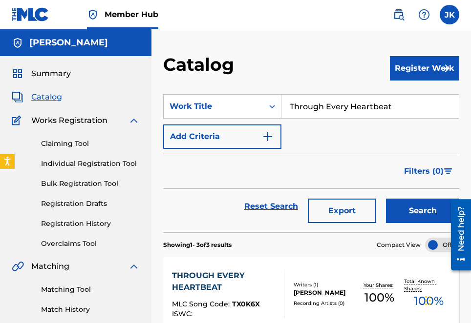
click at [403, 108] on input "Through Every Heartbeat" at bounding box center [369, 106] width 177 height 23
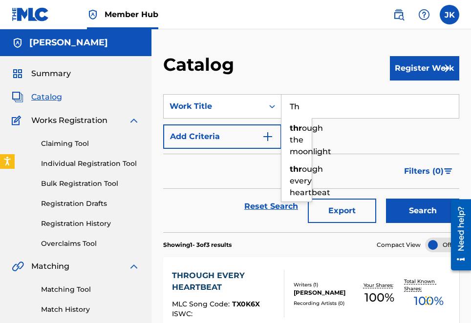
type input "T"
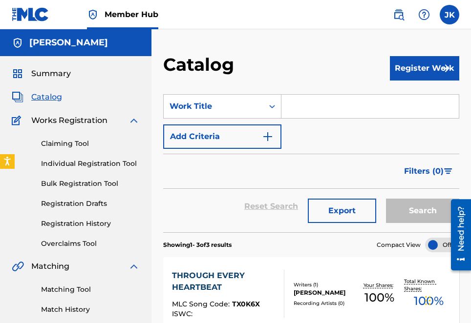
paste input "Love You Forever"
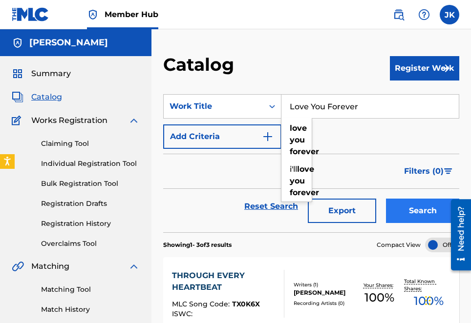
type input "Love You Forever"
click at [420, 208] on button "Search" at bounding box center [422, 211] width 73 height 24
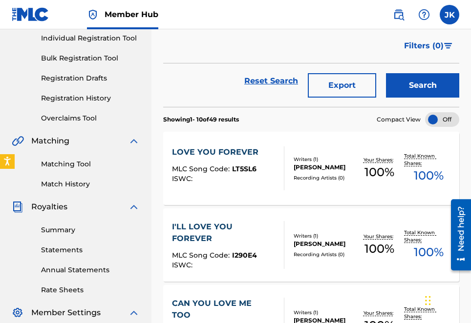
scroll to position [127, 0]
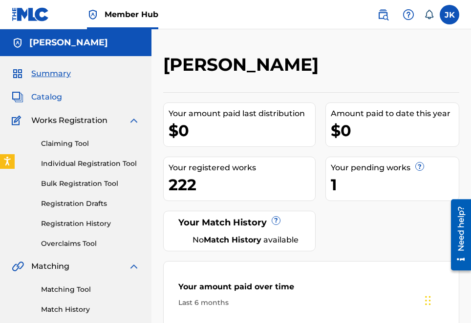
click at [53, 97] on span "Catalog" at bounding box center [46, 97] width 31 height 12
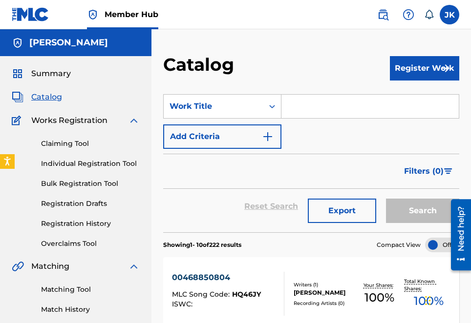
click at [297, 107] on input "Search Form" at bounding box center [369, 106] width 177 height 23
paste input "Love You Forever"
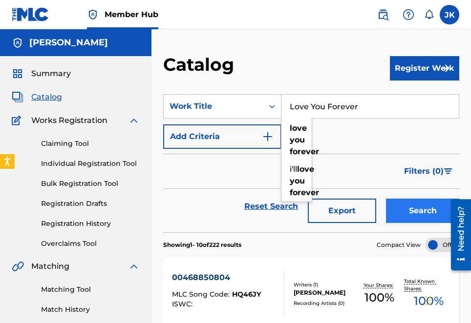
type input "Love You Forever"
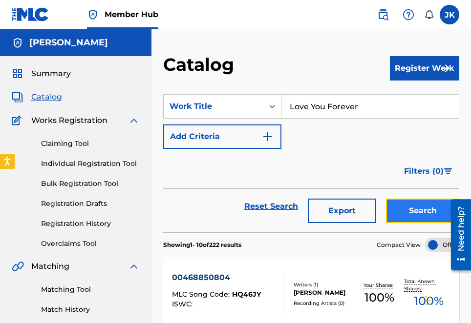
click at [423, 211] on button "Search" at bounding box center [422, 211] width 73 height 24
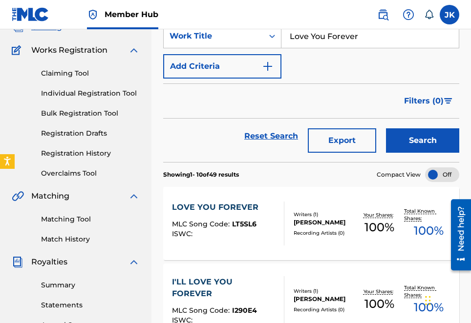
scroll to position [72, 0]
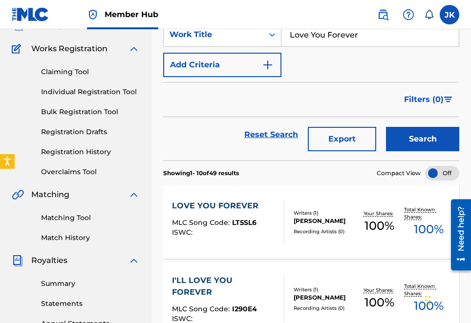
click at [202, 205] on div "LOVE YOU FOREVER" at bounding box center [217, 206] width 91 height 12
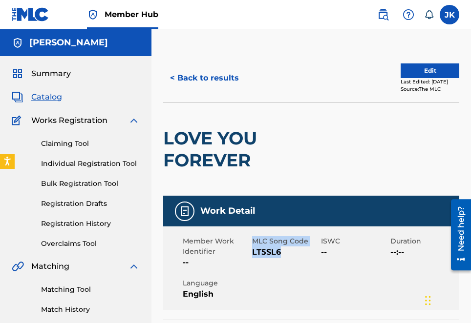
drag, startPoint x: 251, startPoint y: 239, endPoint x: 266, endPoint y: 240, distance: 14.7
click at [301, 248] on div "MLC Song Code LT5SL6" at bounding box center [286, 252] width 69 height 32
copy div "MLC Song Code LT5SL6"
click at [214, 78] on button "< Back to results" at bounding box center [204, 78] width 82 height 24
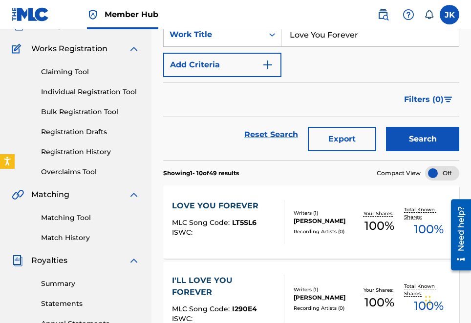
scroll to position [84, 0]
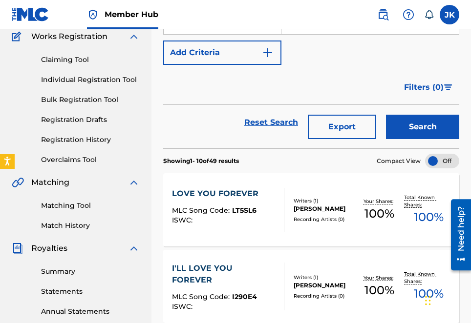
click at [185, 267] on div "I'LL LOVE YOU FOREVER" at bounding box center [224, 274] width 104 height 23
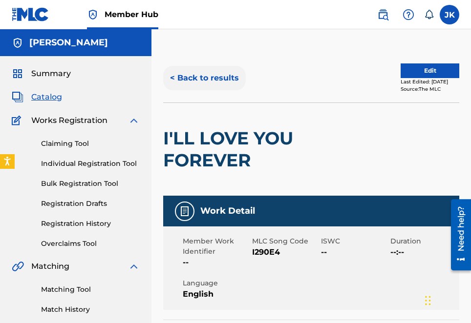
click at [188, 77] on button "< Back to results" at bounding box center [204, 78] width 82 height 24
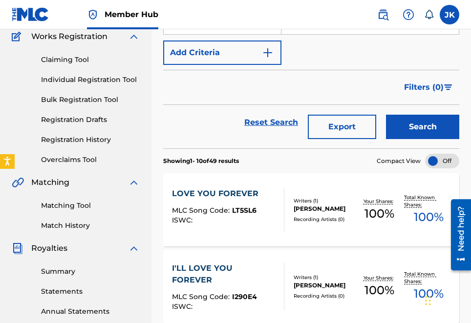
click at [197, 269] on div "I'LL LOVE YOU FOREVER" at bounding box center [224, 274] width 104 height 23
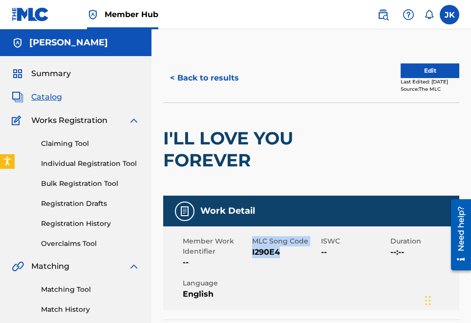
drag, startPoint x: 252, startPoint y: 242, endPoint x: 267, endPoint y: 246, distance: 15.0
click at [301, 249] on div "MLC Song Code I290E4" at bounding box center [286, 252] width 69 height 32
copy div "MLC Song Code I290E4"
click at [196, 78] on button "< Back to results" at bounding box center [204, 78] width 82 height 24
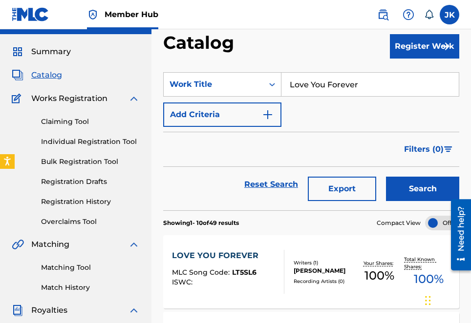
scroll to position [20, 0]
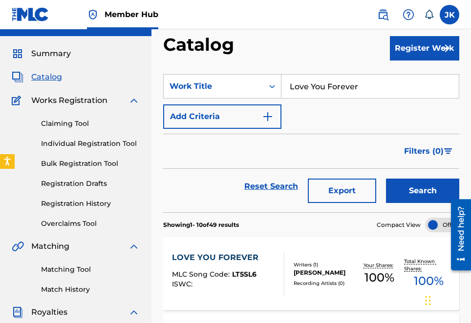
click at [383, 88] on input "Love You Forever" at bounding box center [369, 86] width 177 height 23
type input "L"
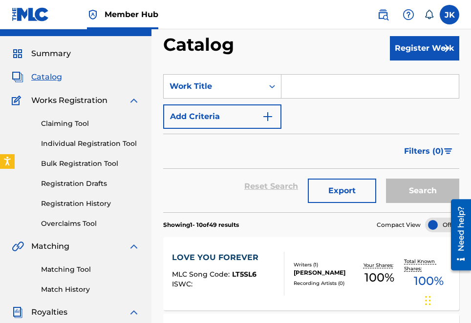
paste input "The Rainbow Wonderland Hospital Castle"
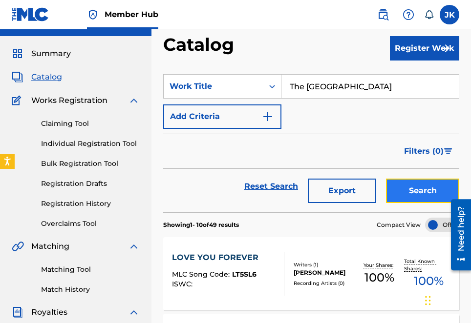
scroll to position [0, 0]
click at [424, 188] on button "Search" at bounding box center [422, 191] width 73 height 24
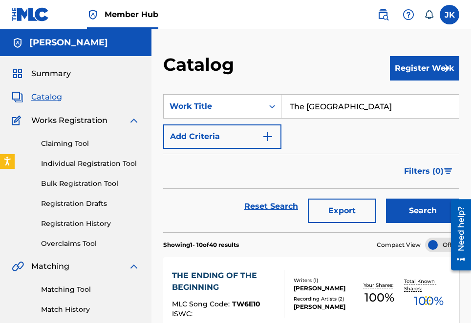
drag, startPoint x: 451, startPoint y: 106, endPoint x: 452, endPoint y: 115, distance: 8.9
click at [451, 106] on input "The Rainbow Wonderland Hospital Castle" at bounding box center [369, 106] width 177 height 23
type input "T"
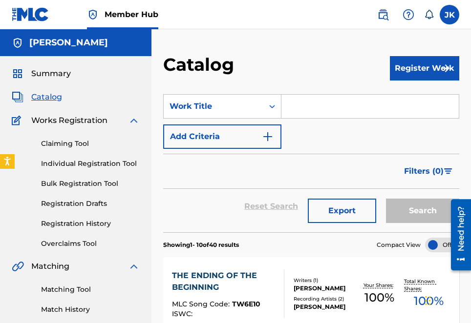
paste input "Shadow of Love"
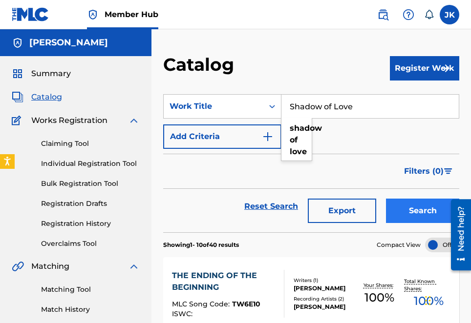
type input "Shadow of Love"
click at [411, 208] on button "Search" at bounding box center [422, 211] width 73 height 24
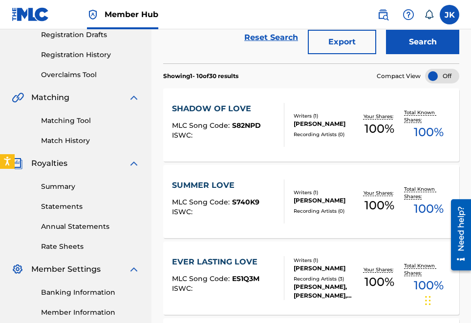
scroll to position [220, 0]
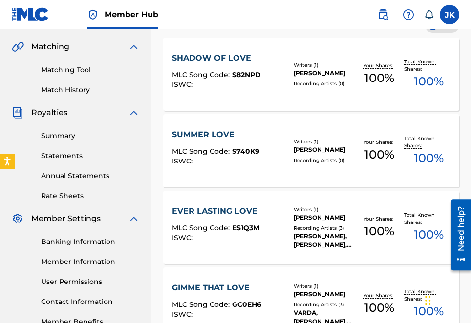
click at [203, 55] on div "SHADOW OF LOVE" at bounding box center [216, 58] width 89 height 12
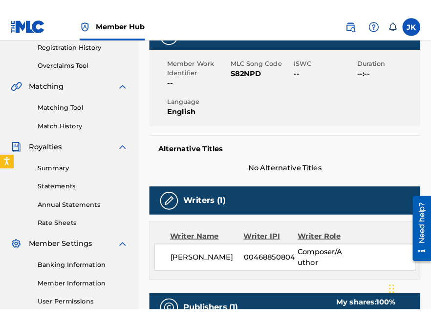
scroll to position [128, 0]
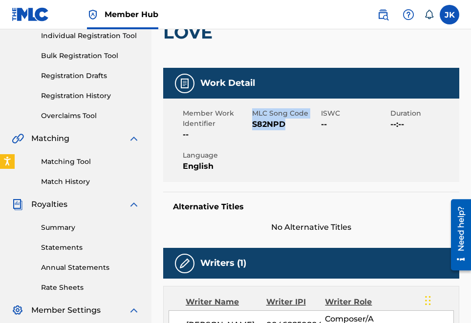
drag, startPoint x: 253, startPoint y: 112, endPoint x: 305, endPoint y: 120, distance: 52.3
click at [305, 120] on div "MLC Song Code S82NPD" at bounding box center [286, 124] width 69 height 32
copy div "MLC Song Code S82NPD"
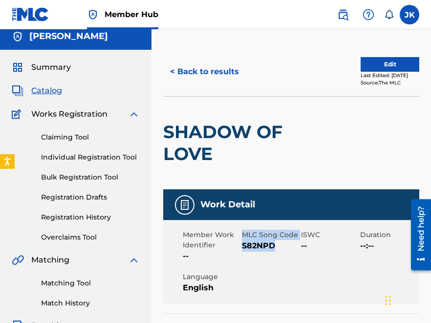
scroll to position [0, 0]
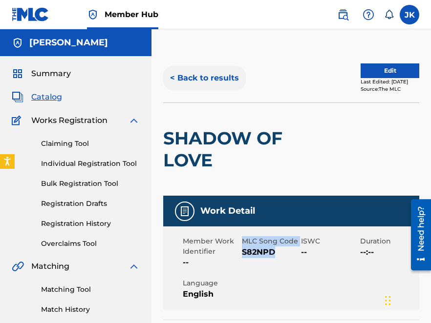
click at [213, 78] on button "< Back to results" at bounding box center [204, 78] width 82 height 24
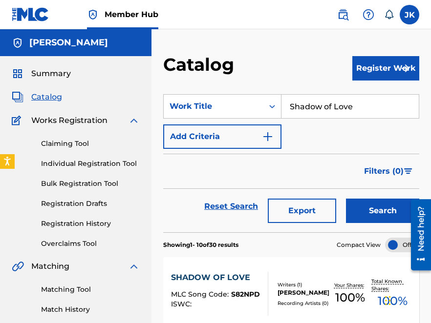
click at [366, 104] on input "Shadow of Love" at bounding box center [349, 106] width 137 height 23
type input "S"
